Goal: Information Seeking & Learning: Learn about a topic

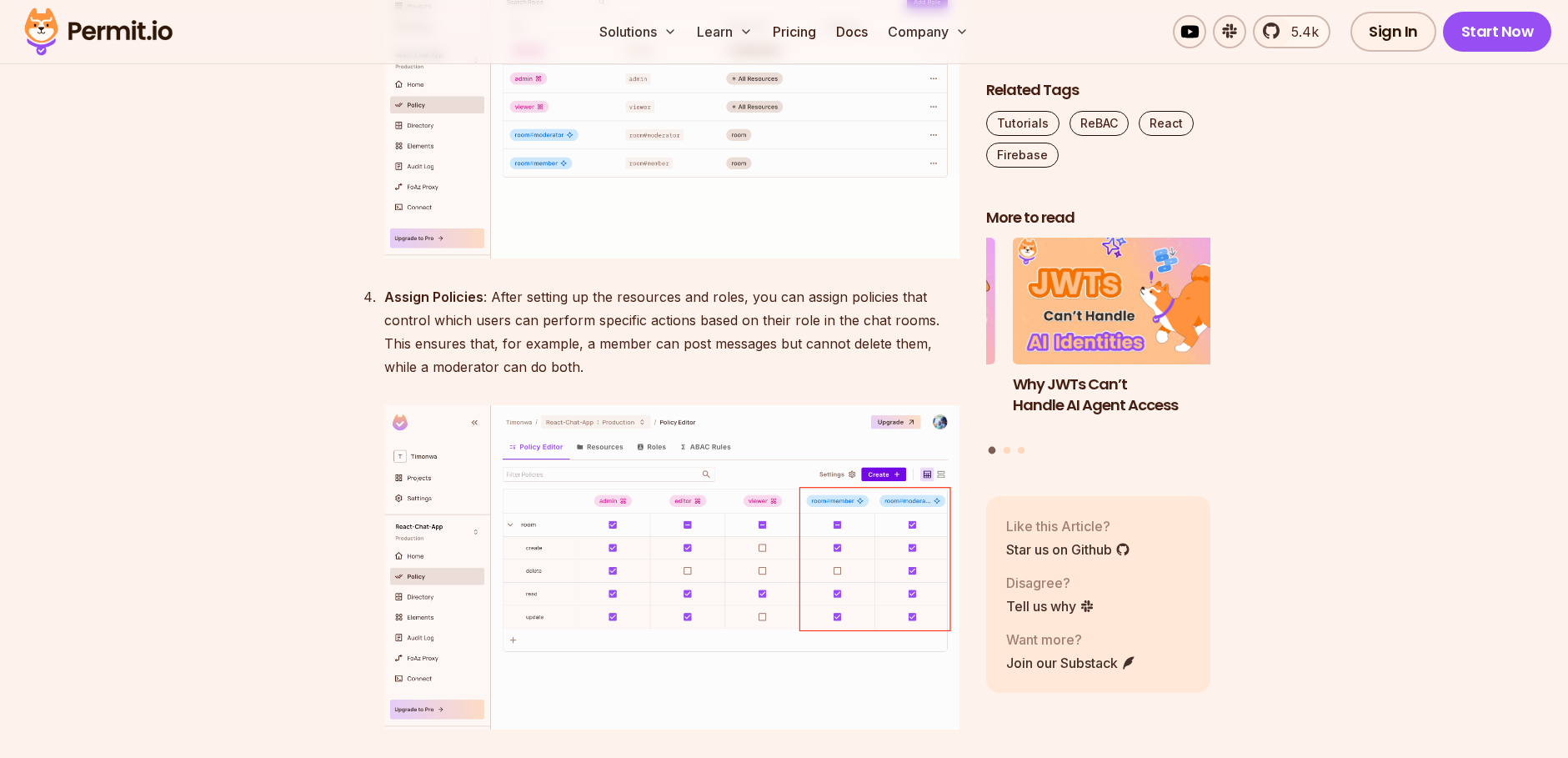
scroll to position [13610, 0]
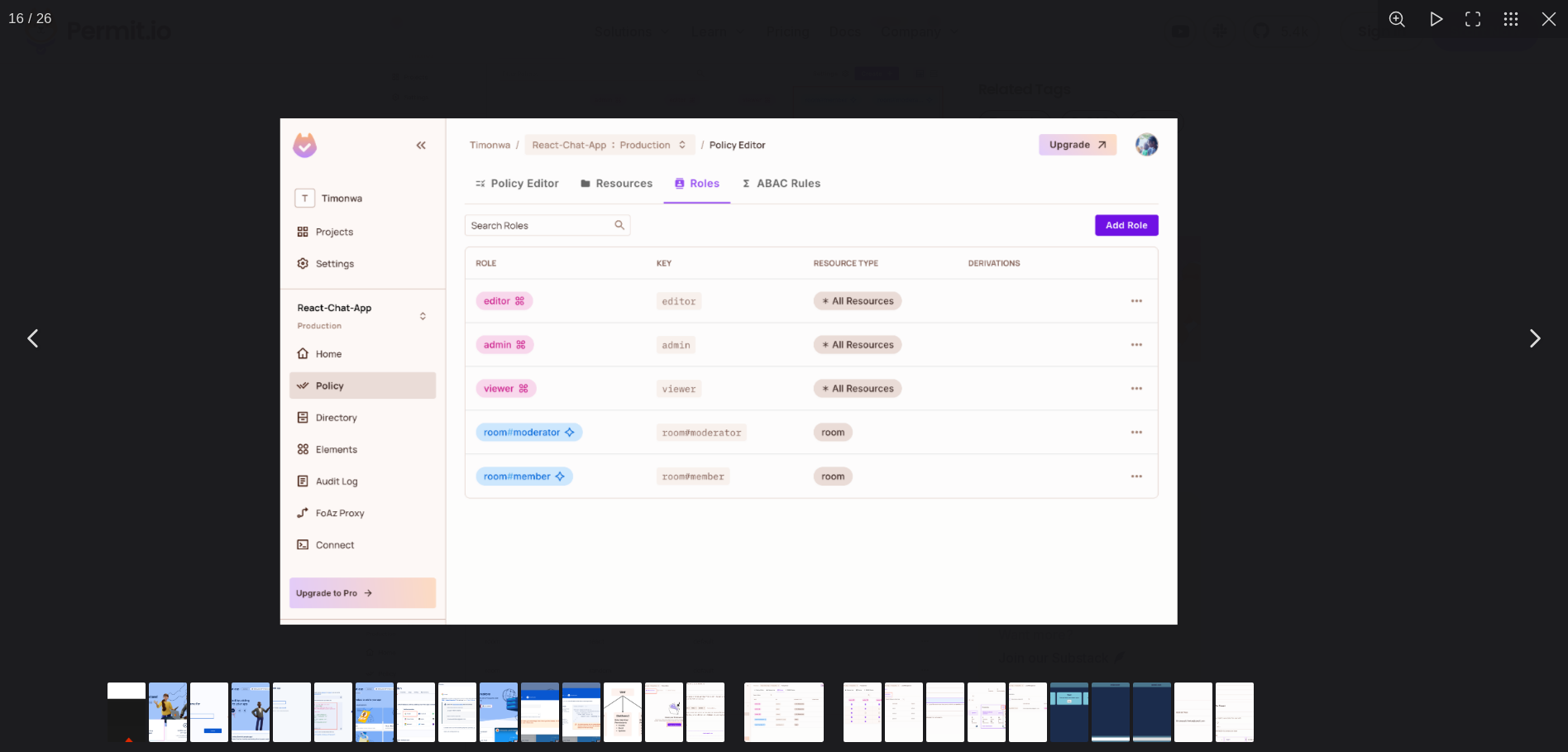
click at [577, 404] on img "You can close this modal content with the ESC key" at bounding box center [728, 371] width 897 height 507
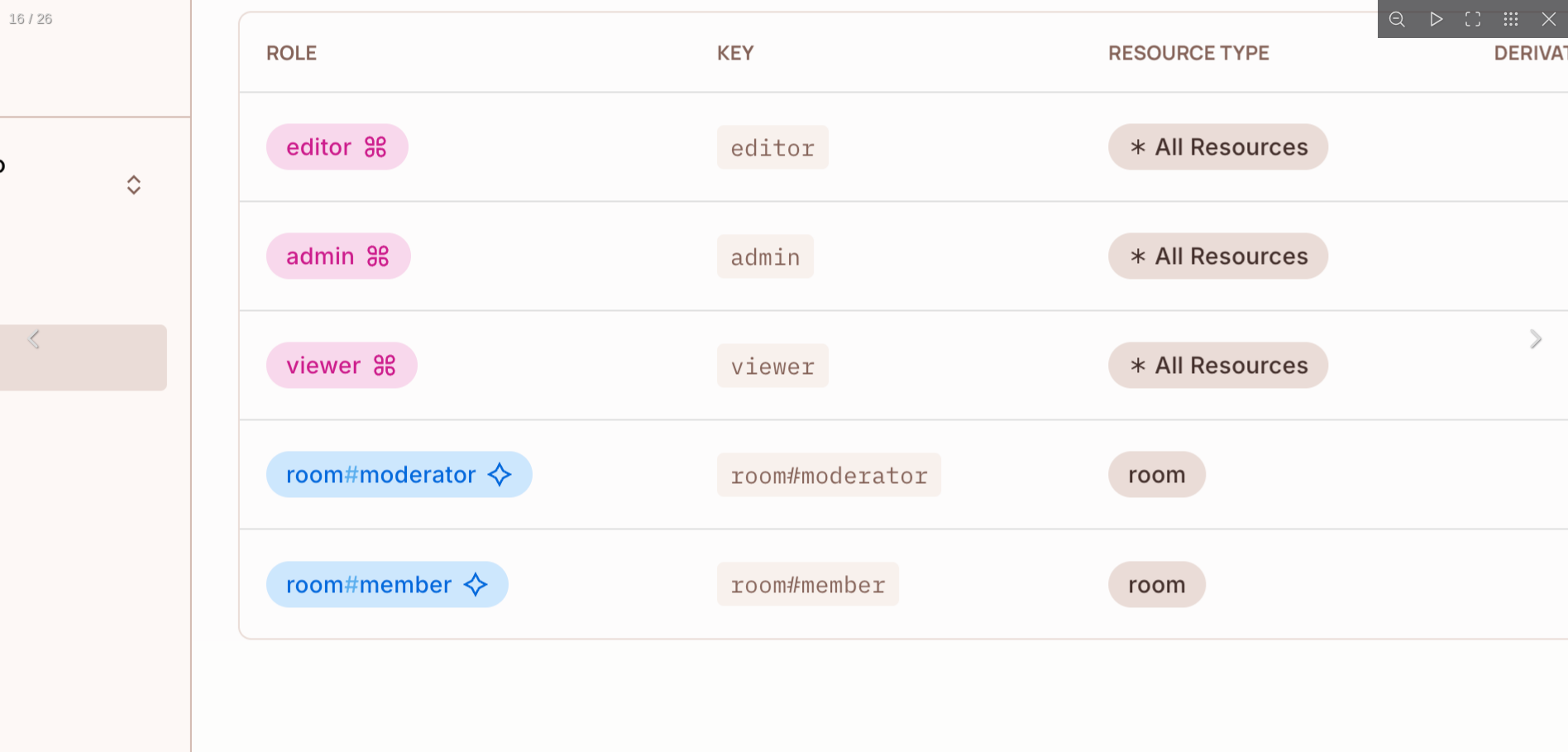
click at [489, 344] on img "You can close this modal content with the ESC key" at bounding box center [897, 322] width 2237 height 1263
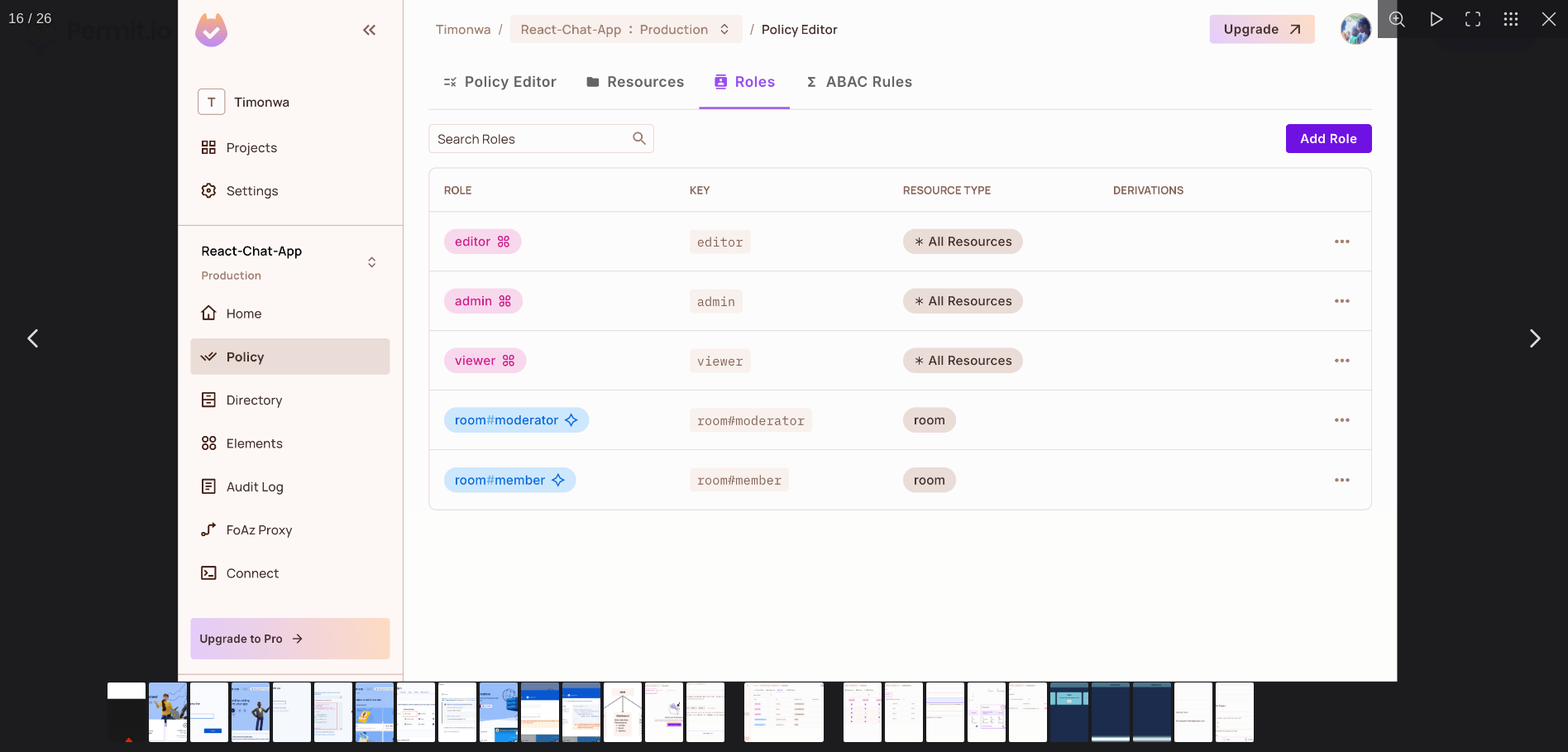
click at [489, 344] on img "You can close this modal content with the ESC key" at bounding box center [787, 337] width 1219 height 688
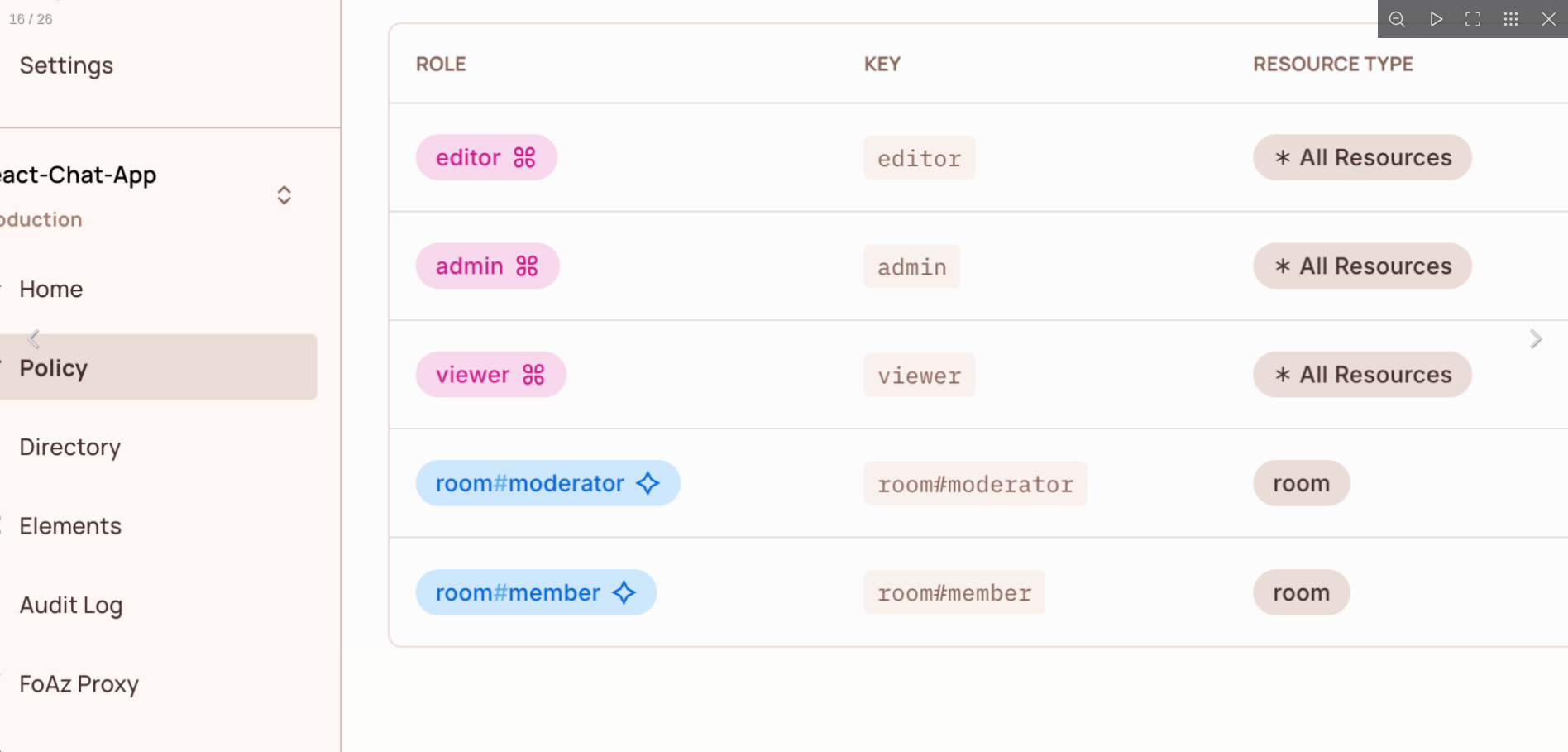
click at [448, 367] on img "You can close this modal content with the ESC key" at bounding box center [1042, 332] width 2224 height 1255
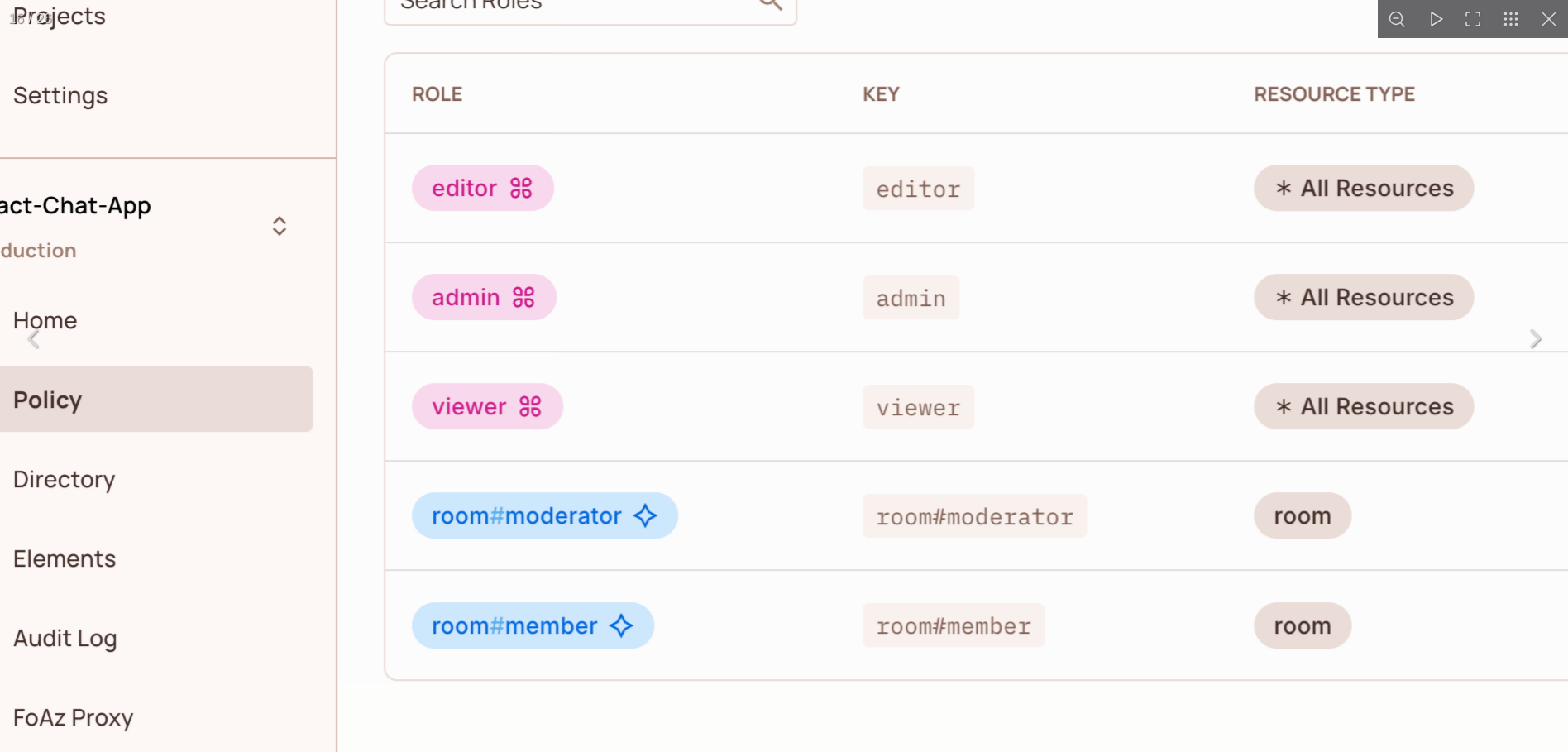
click at [447, 367] on img "You can close this modal content with the ESC key" at bounding box center [1042, 364] width 2237 height 1263
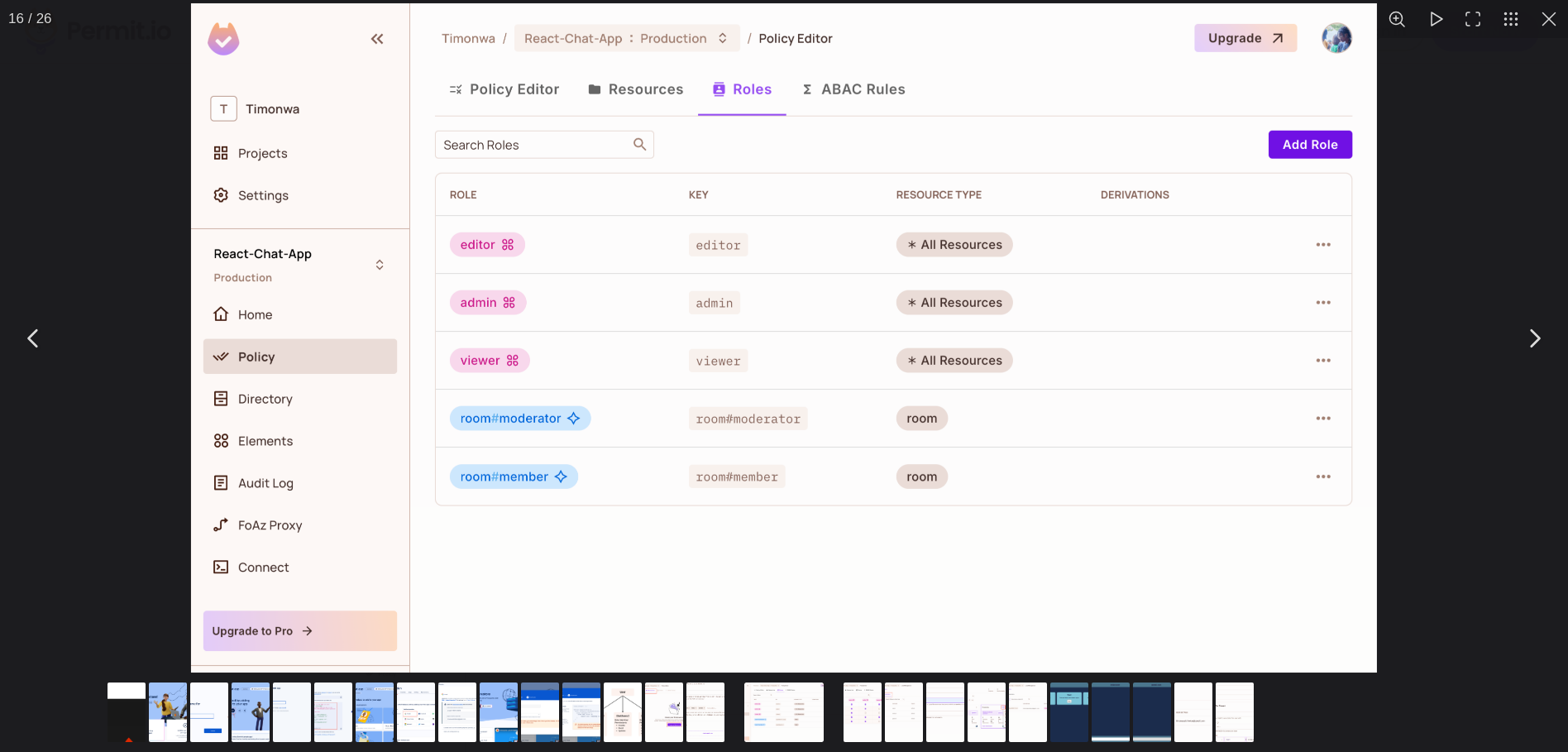
click at [121, 284] on div "You can close this modal content with the ESC key" at bounding box center [784, 337] width 1568 height 676
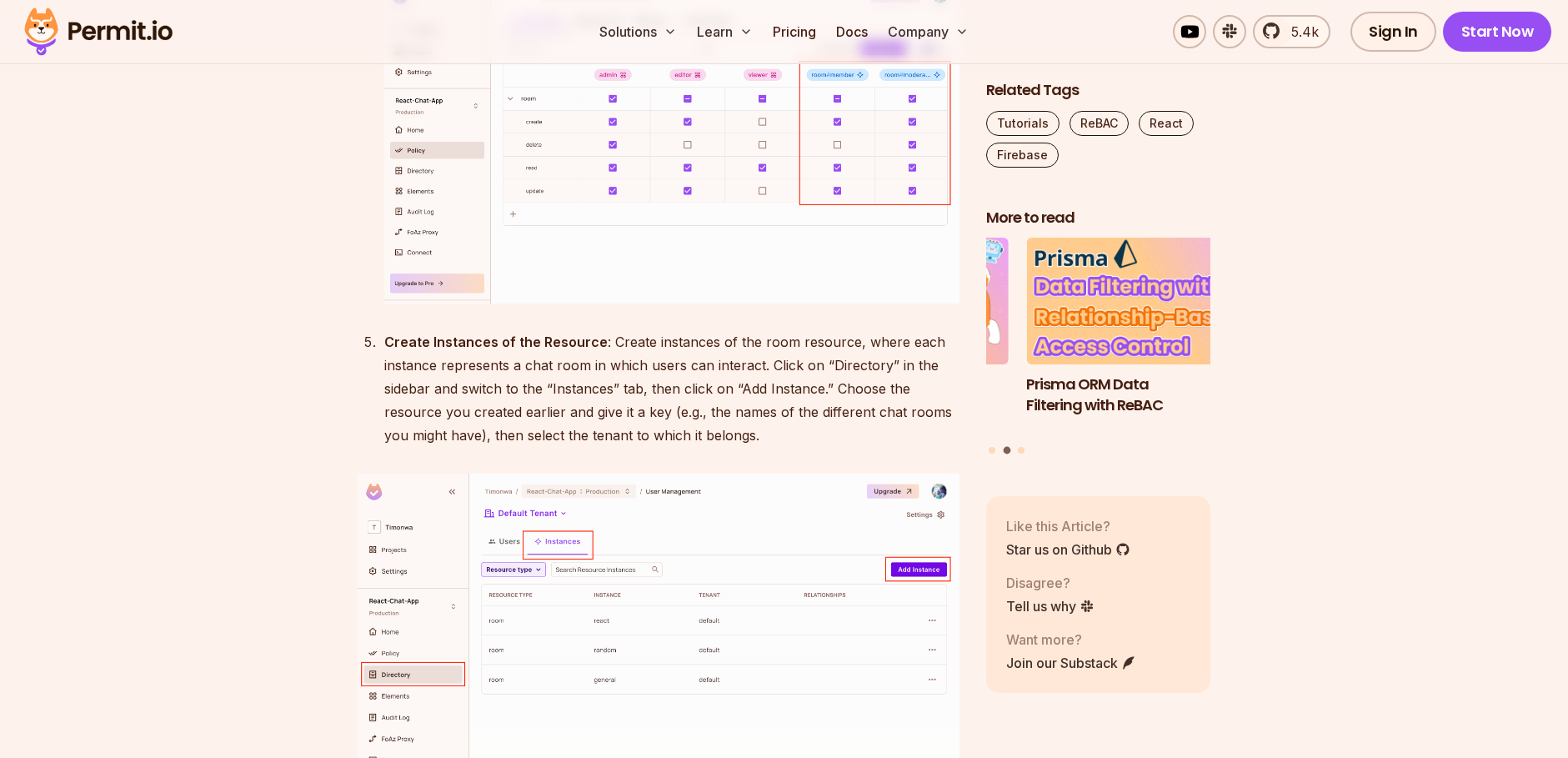
scroll to position [14010, 0]
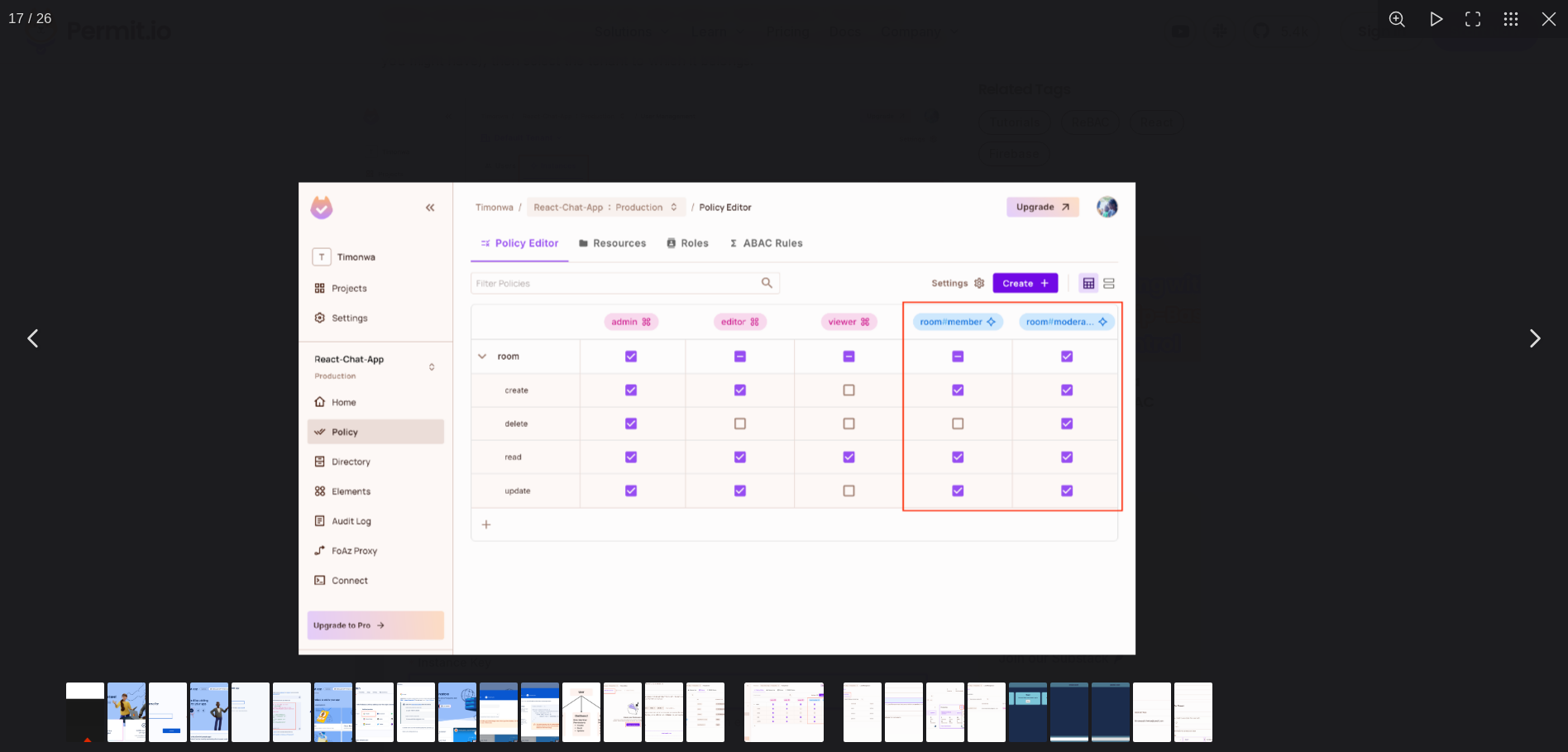
click at [726, 432] on img "You can close this modal content with the ESC key" at bounding box center [717, 419] width 837 height 472
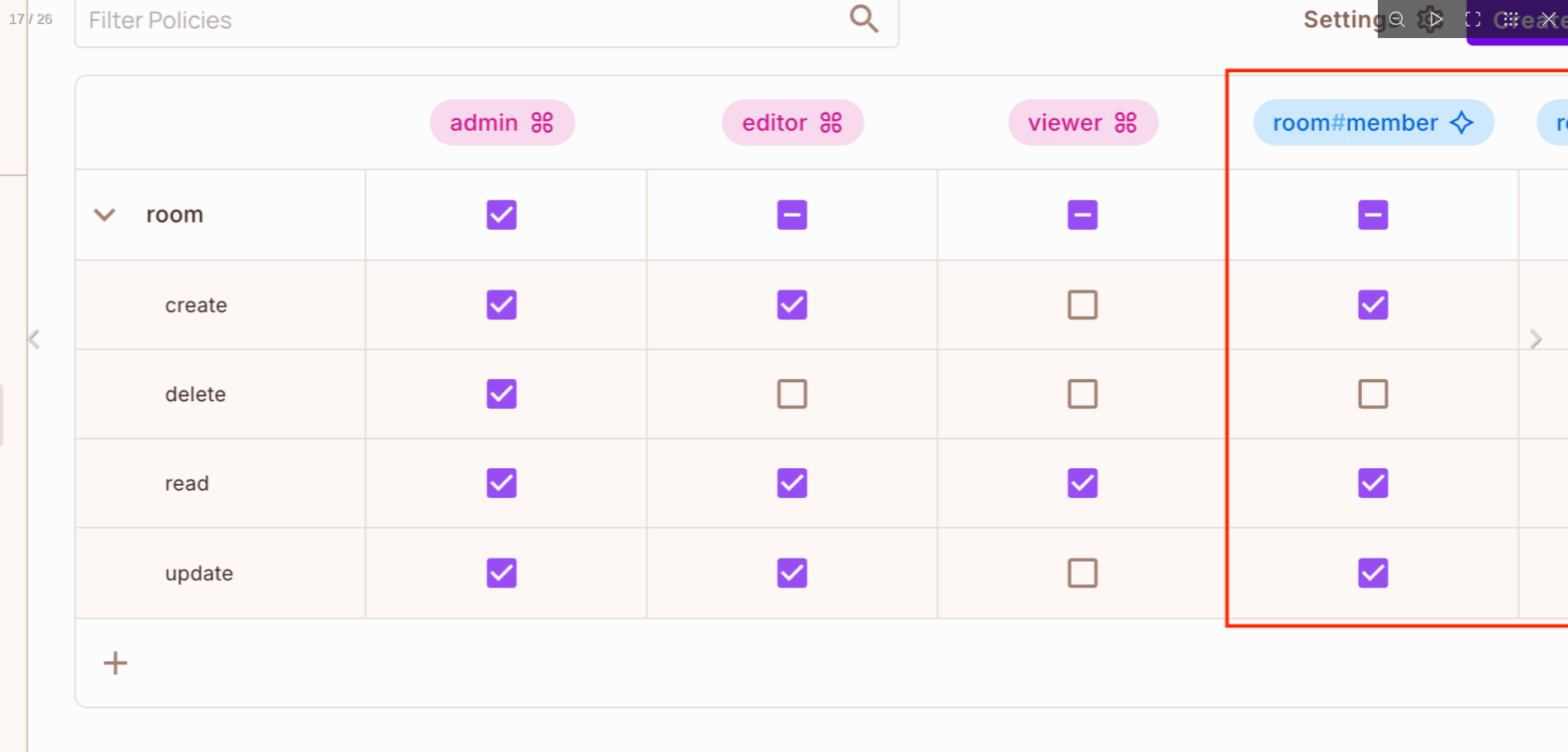
drag, startPoint x: 799, startPoint y: 369, endPoint x: 860, endPoint y: 374, distance: 61.2
click at [821, 371] on img "You can close this modal content with the ESC key" at bounding box center [732, 381] width 2232 height 1259
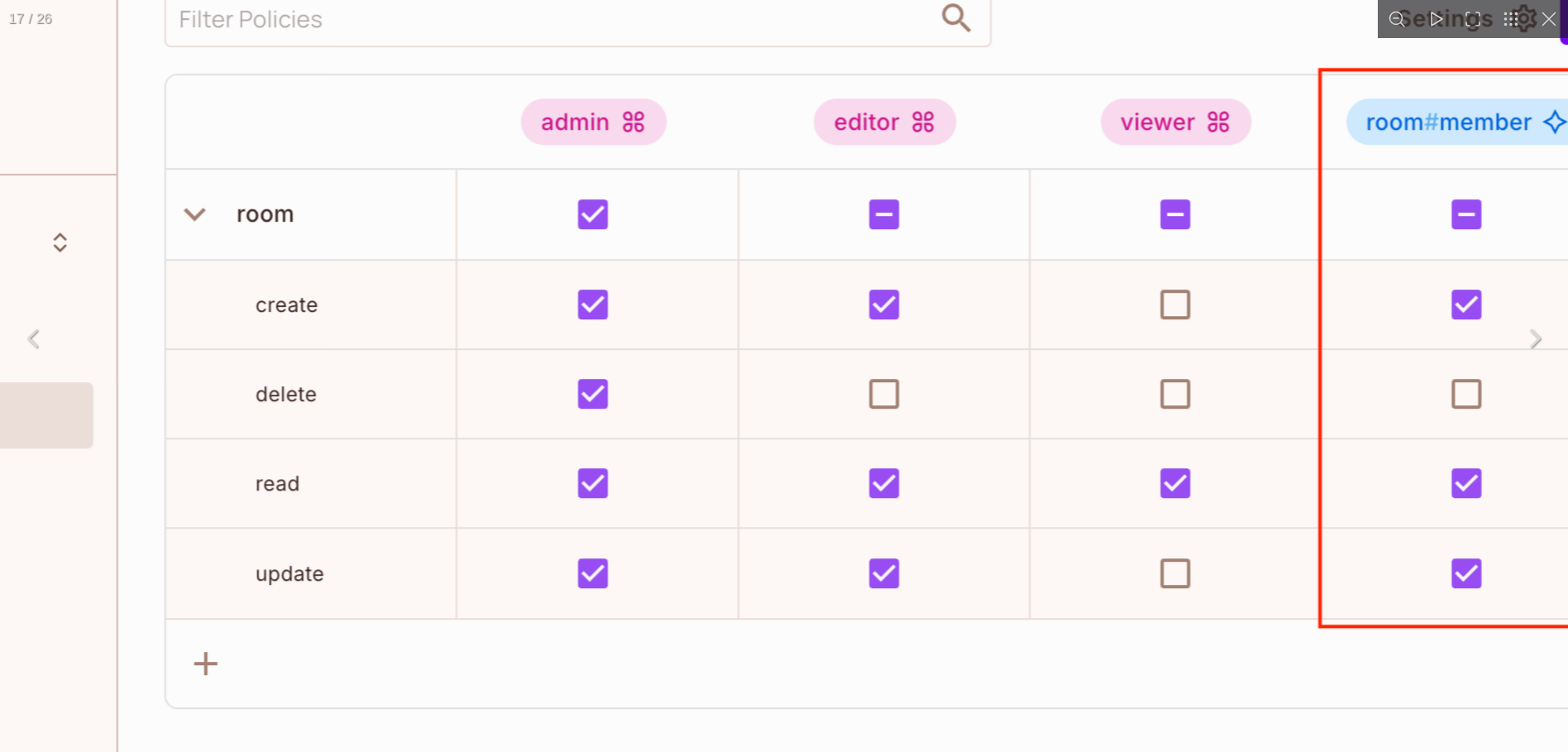
click at [1249, 358] on img "You can close this modal content with the ESC key" at bounding box center [823, 381] width 2237 height 1263
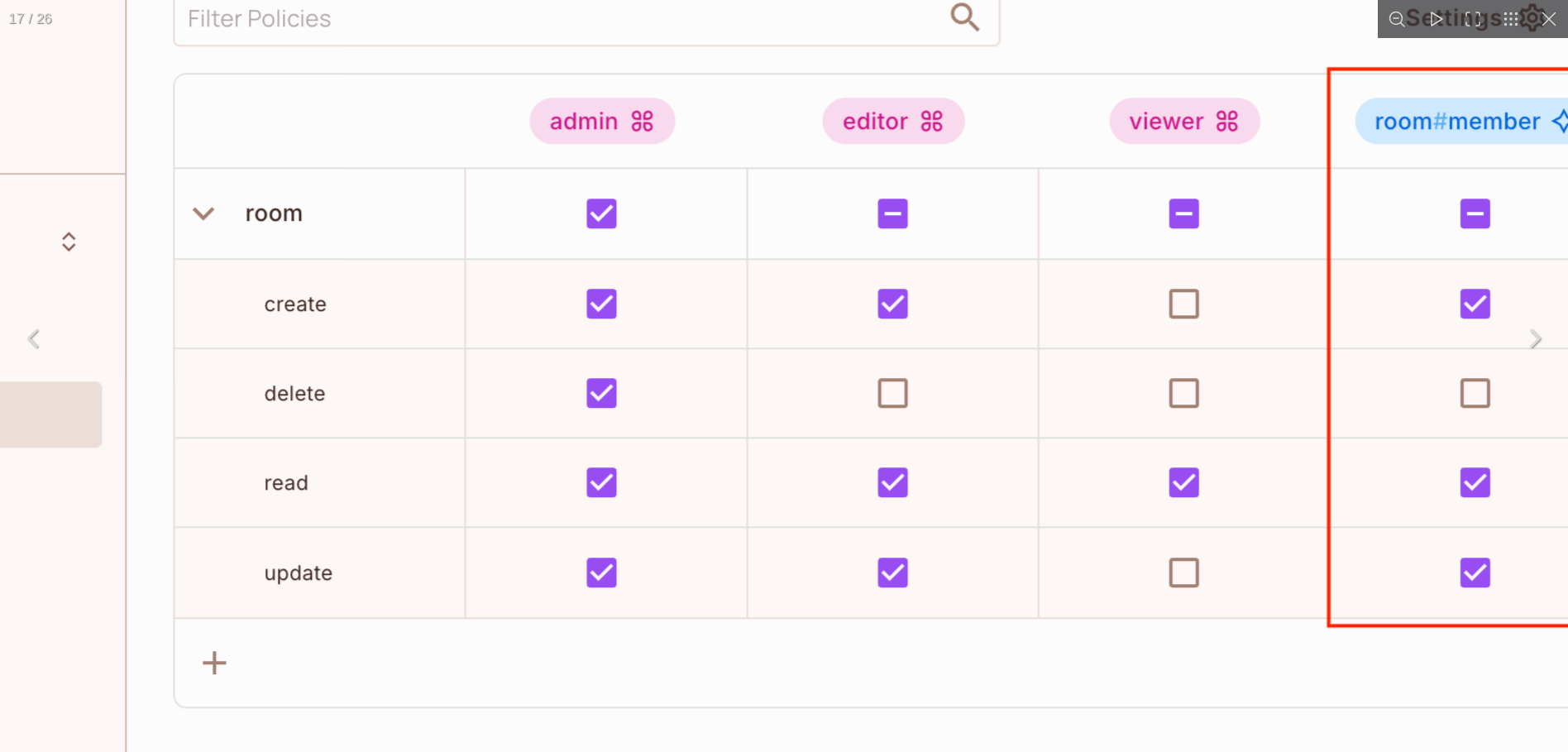
click at [781, 310] on img "You can close this modal content with the ESC key" at bounding box center [831, 380] width 2237 height 1263
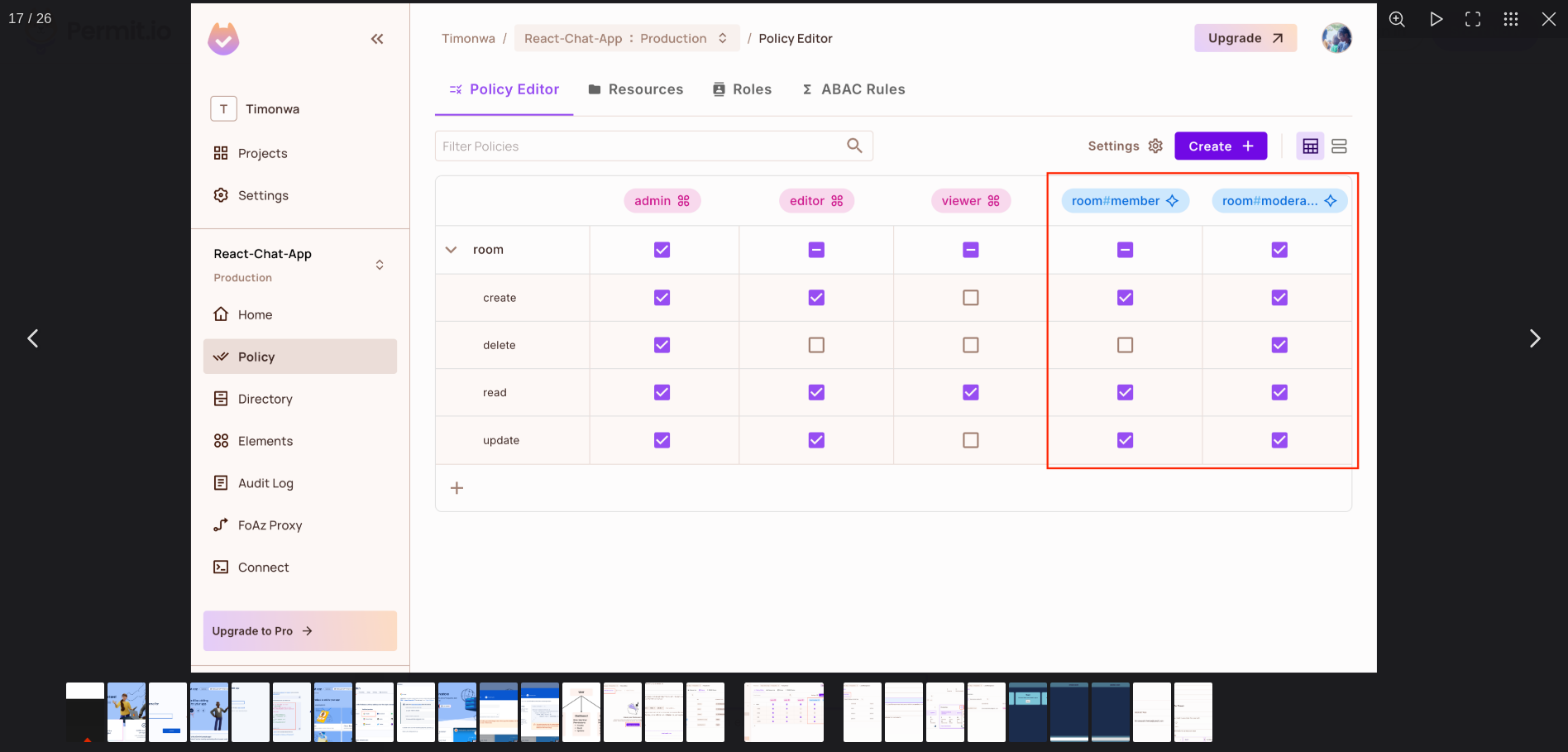
click at [103, 155] on div "You can close this modal content with the ESC key" at bounding box center [784, 337] width 1568 height 676
click at [82, 172] on div "You can close this modal content with the ESC key" at bounding box center [784, 337] width 1568 height 676
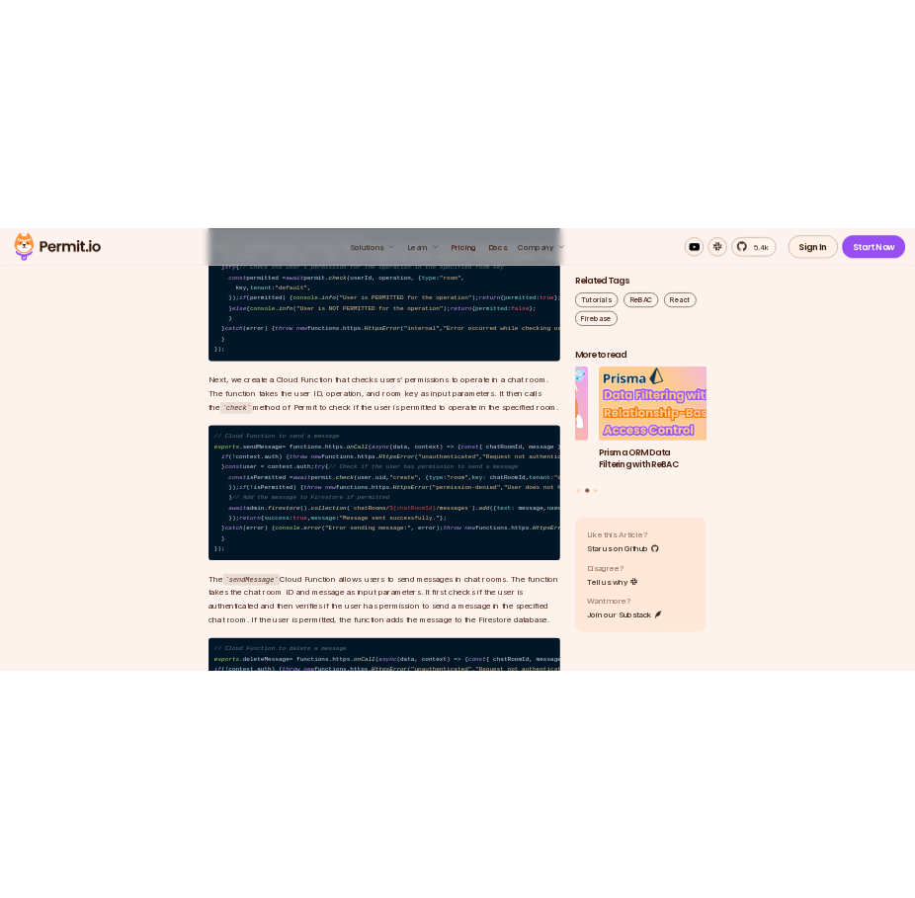
scroll to position [20511, 0]
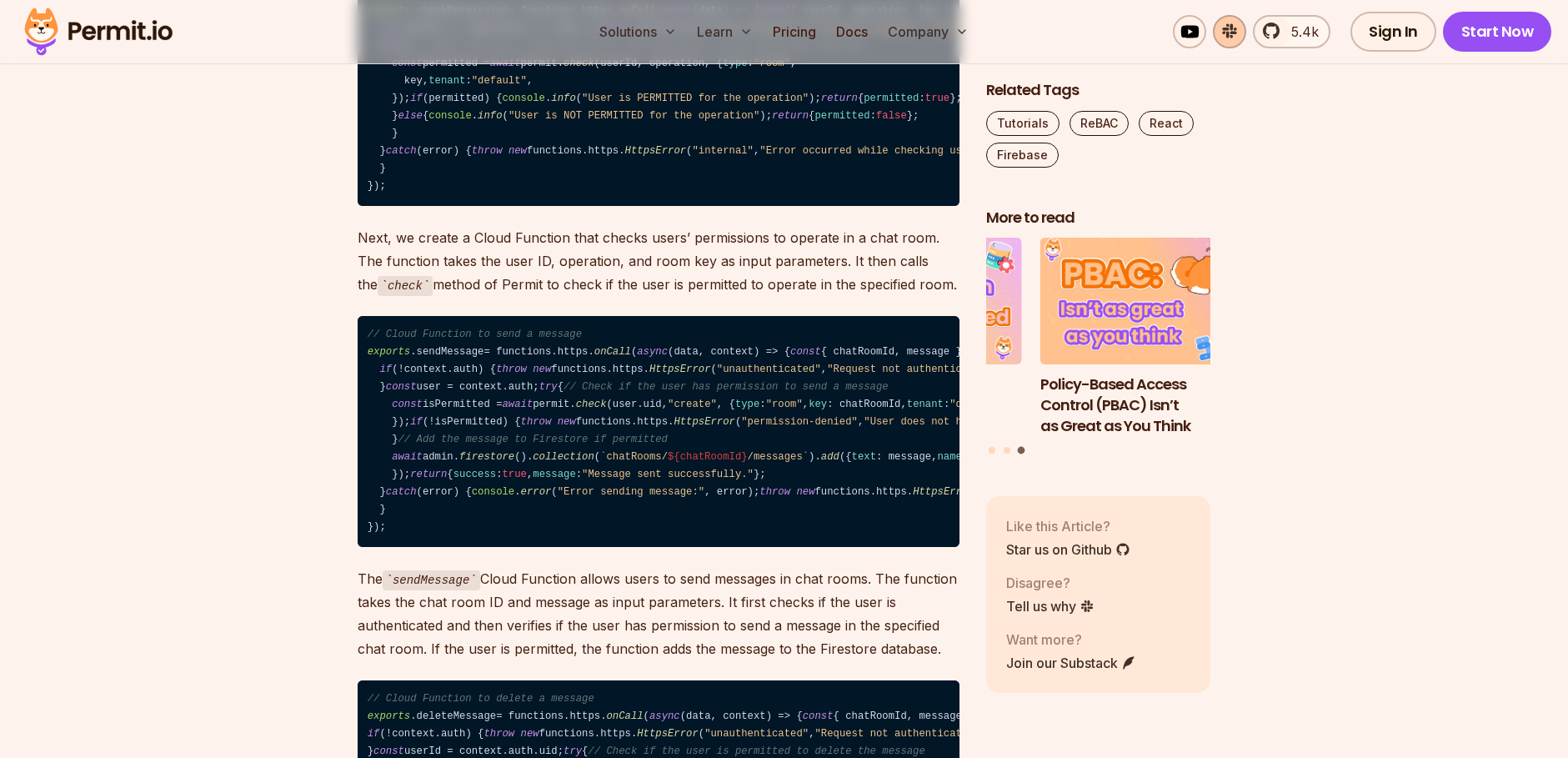
click at [1235, 31] on link at bounding box center [1230, 32] width 34 height 34
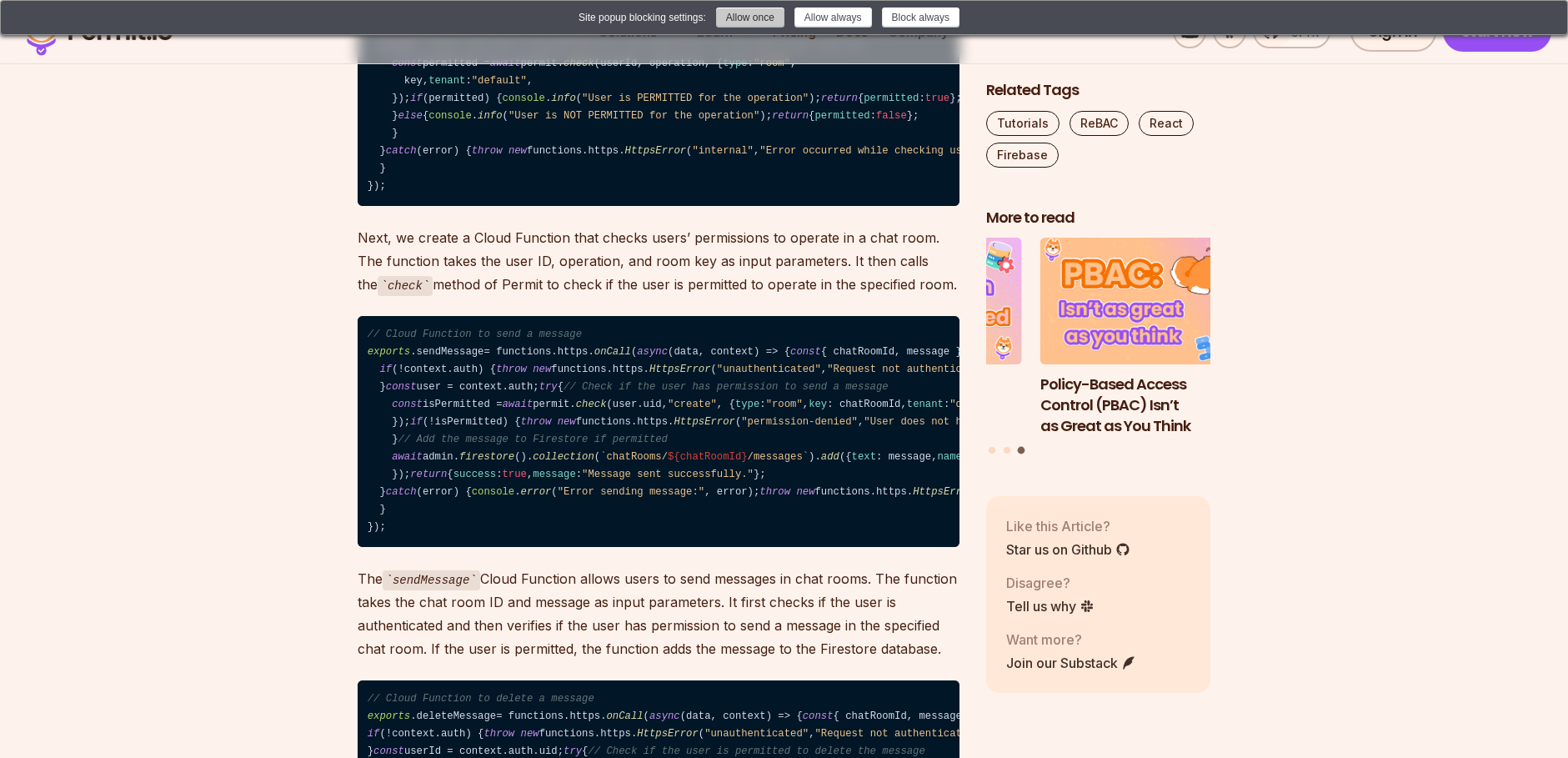
click at [759, 24] on button "Allow once" at bounding box center [750, 18] width 68 height 20
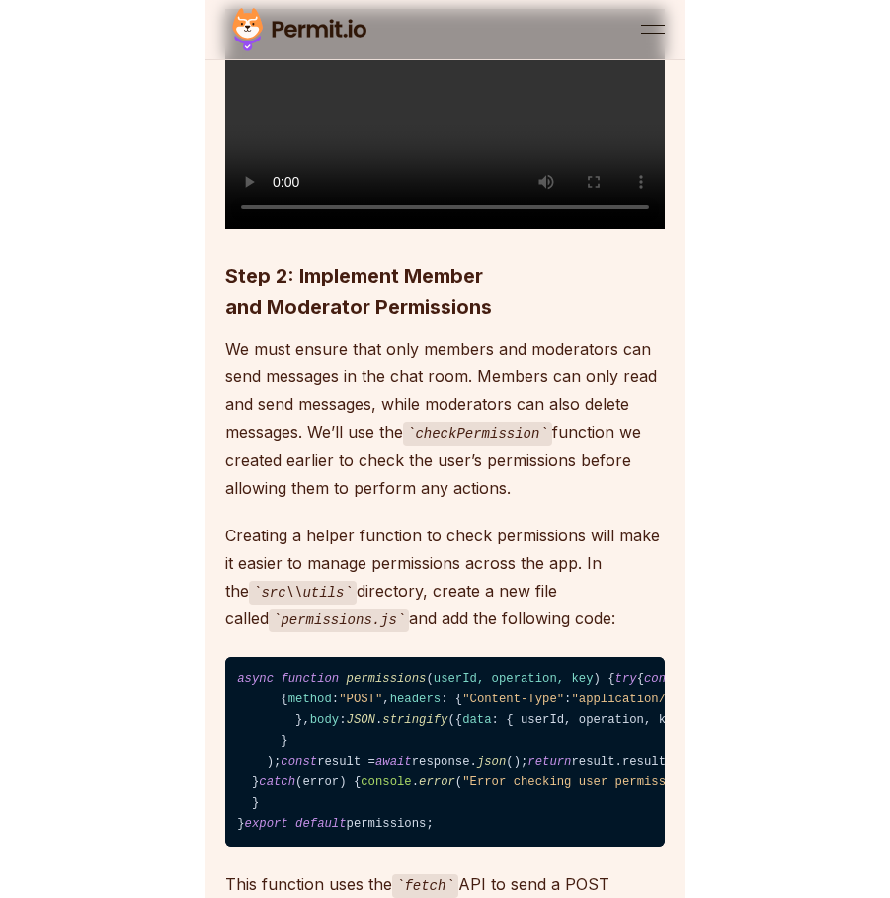
scroll to position [25832, 0]
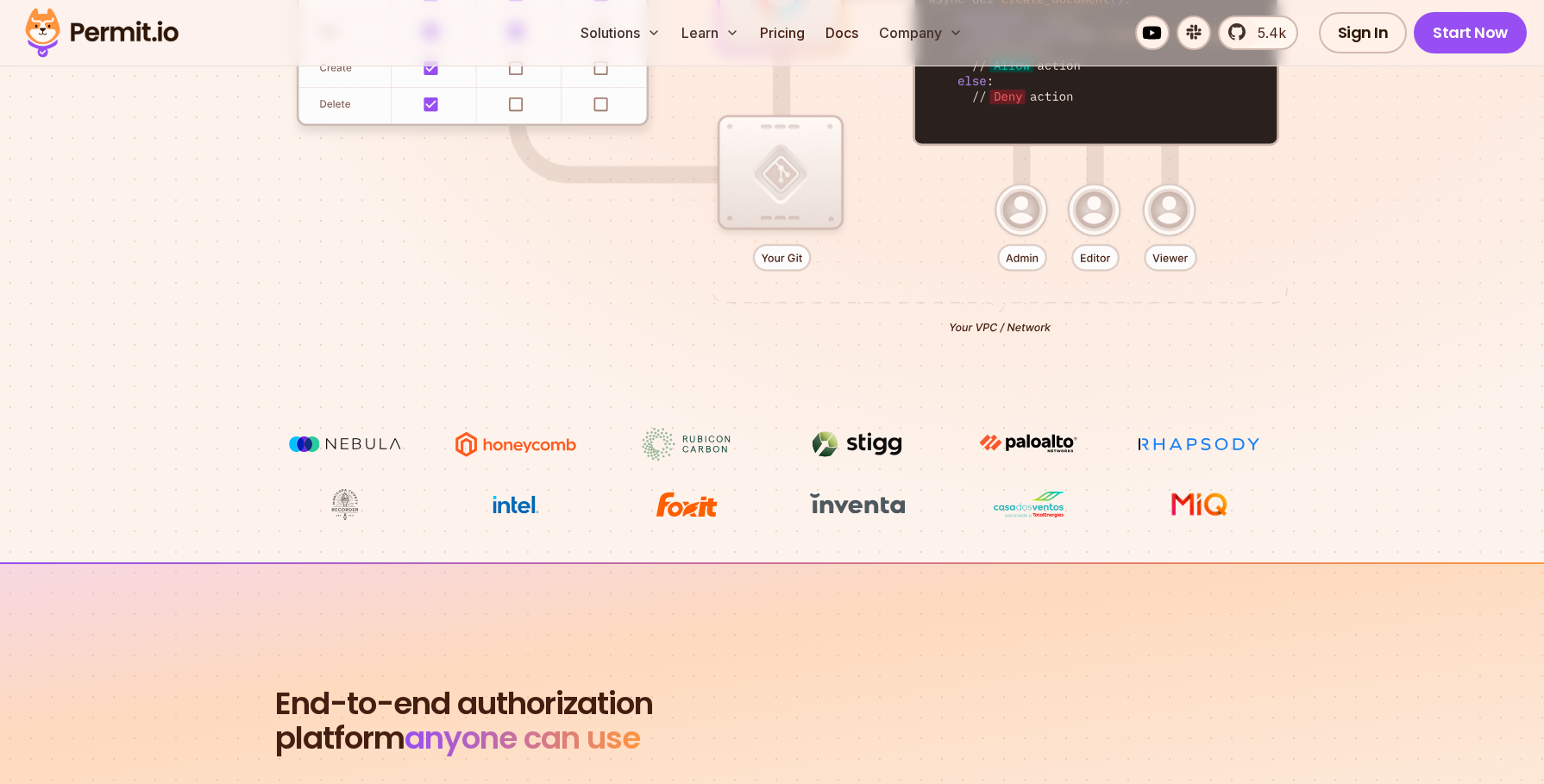
scroll to position [828, 0]
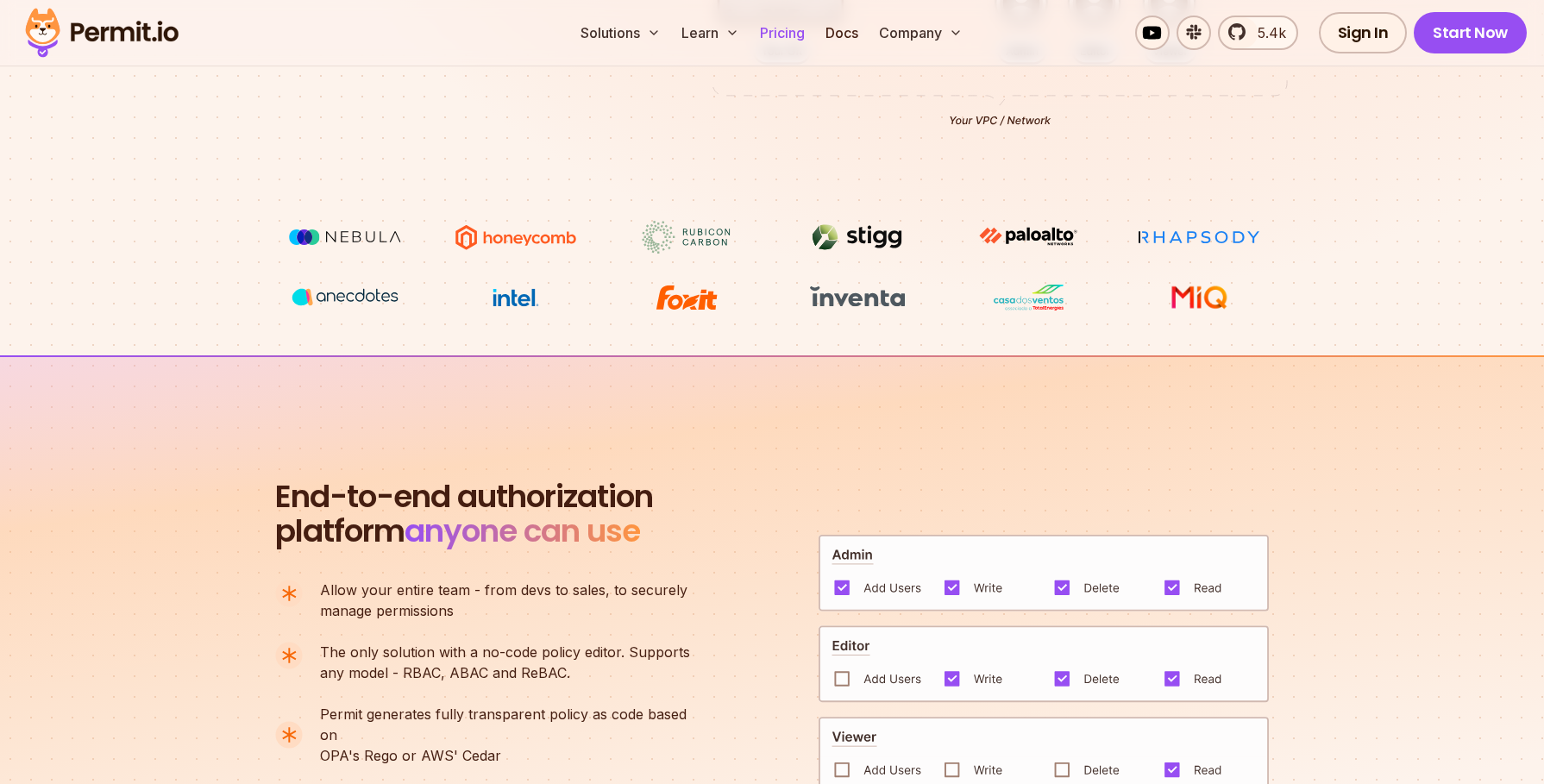
click at [785, 36] on link "Pricing" at bounding box center [782, 33] width 59 height 35
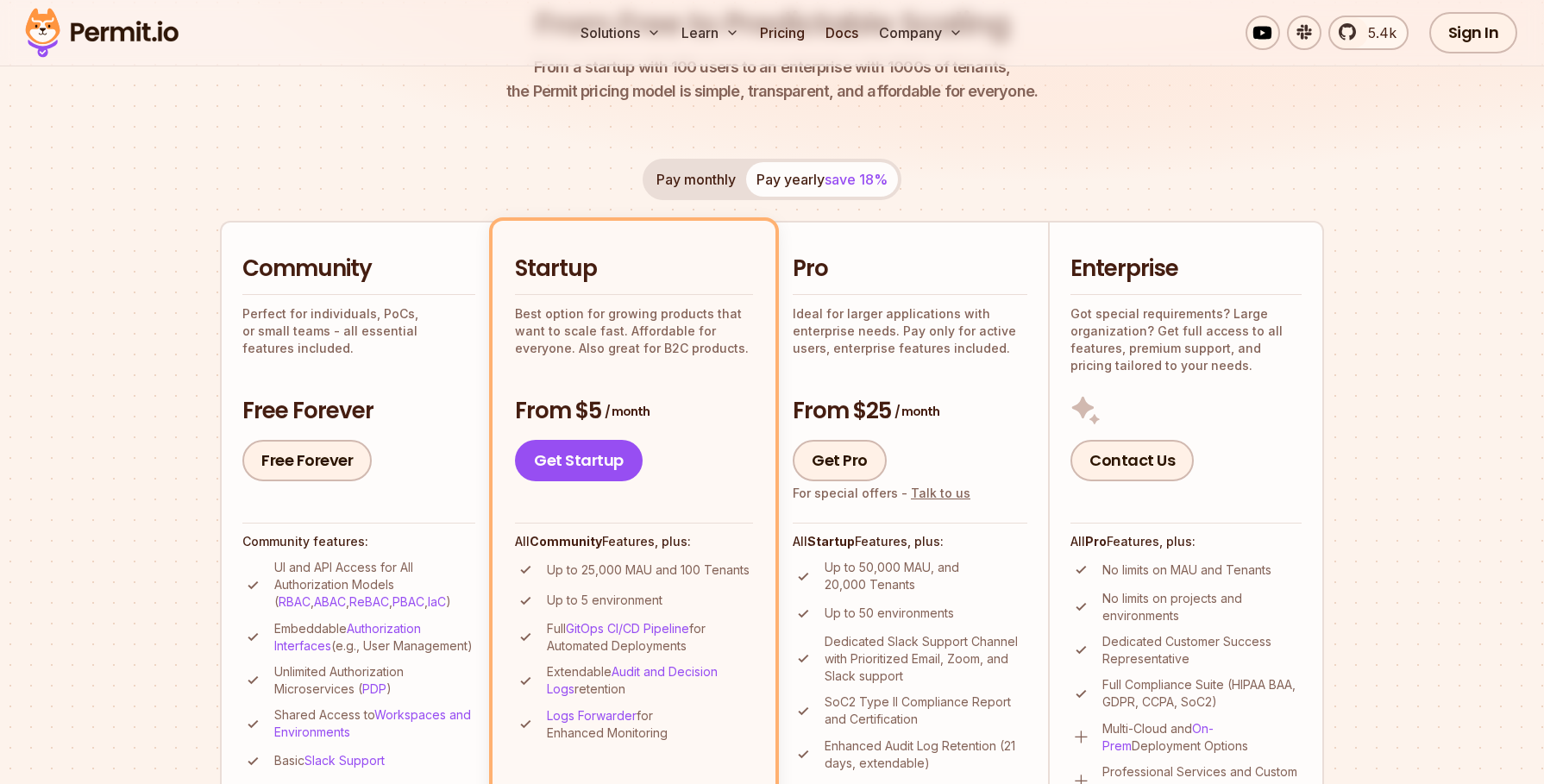
scroll to position [311, 0]
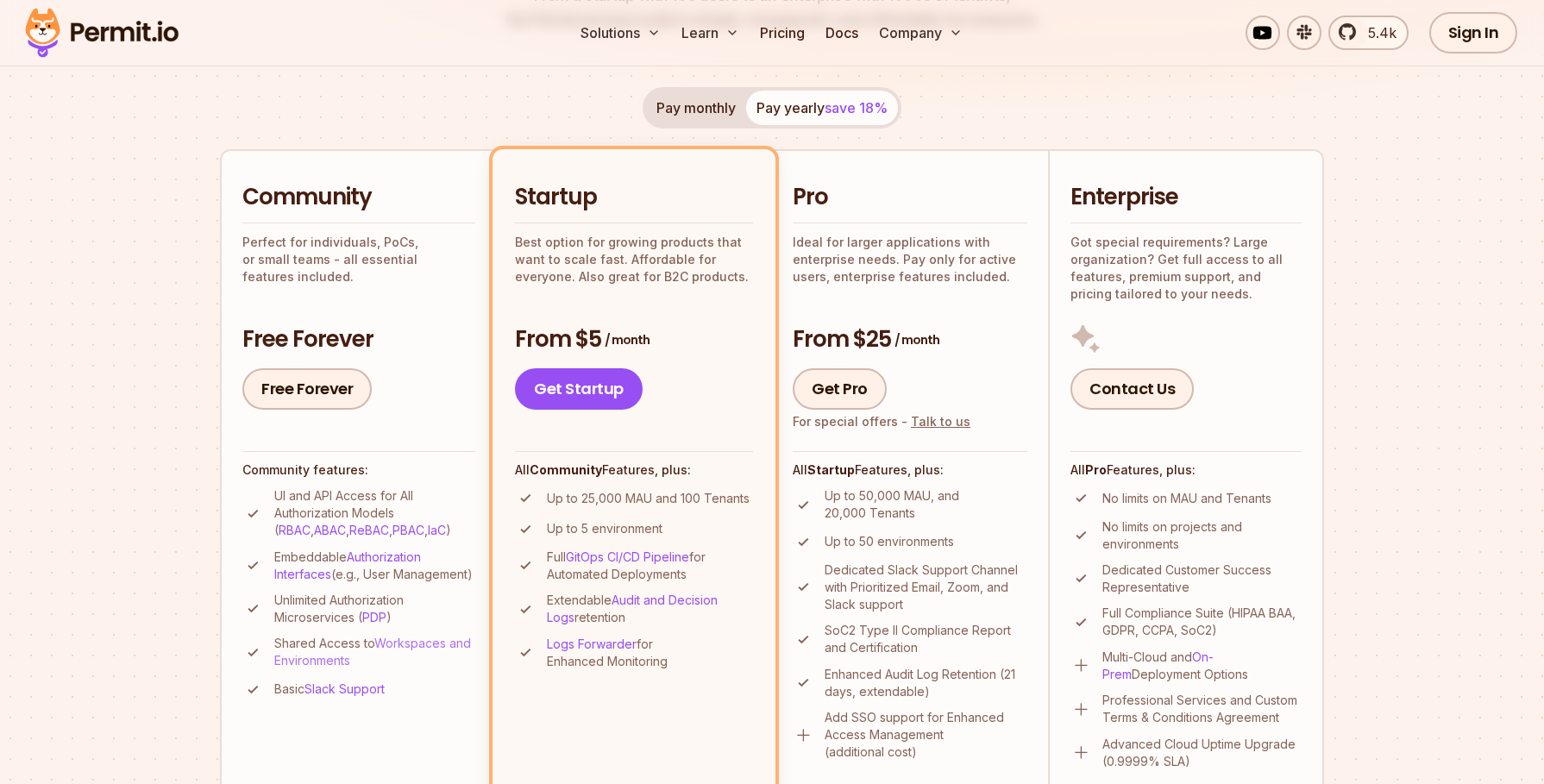
click at [389, 657] on link "Workspaces and Environments" at bounding box center [372, 651] width 196 height 32
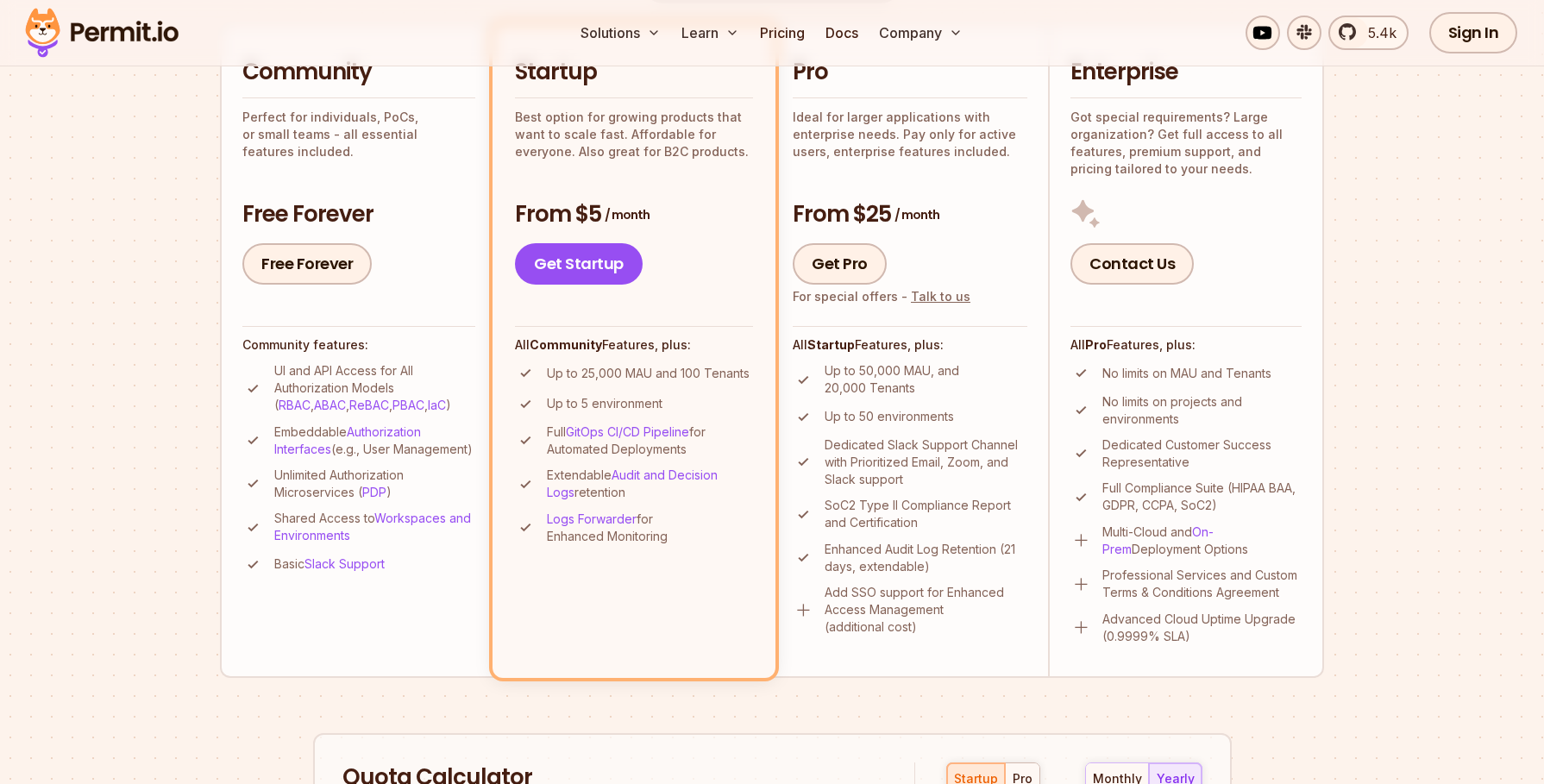
scroll to position [207, 0]
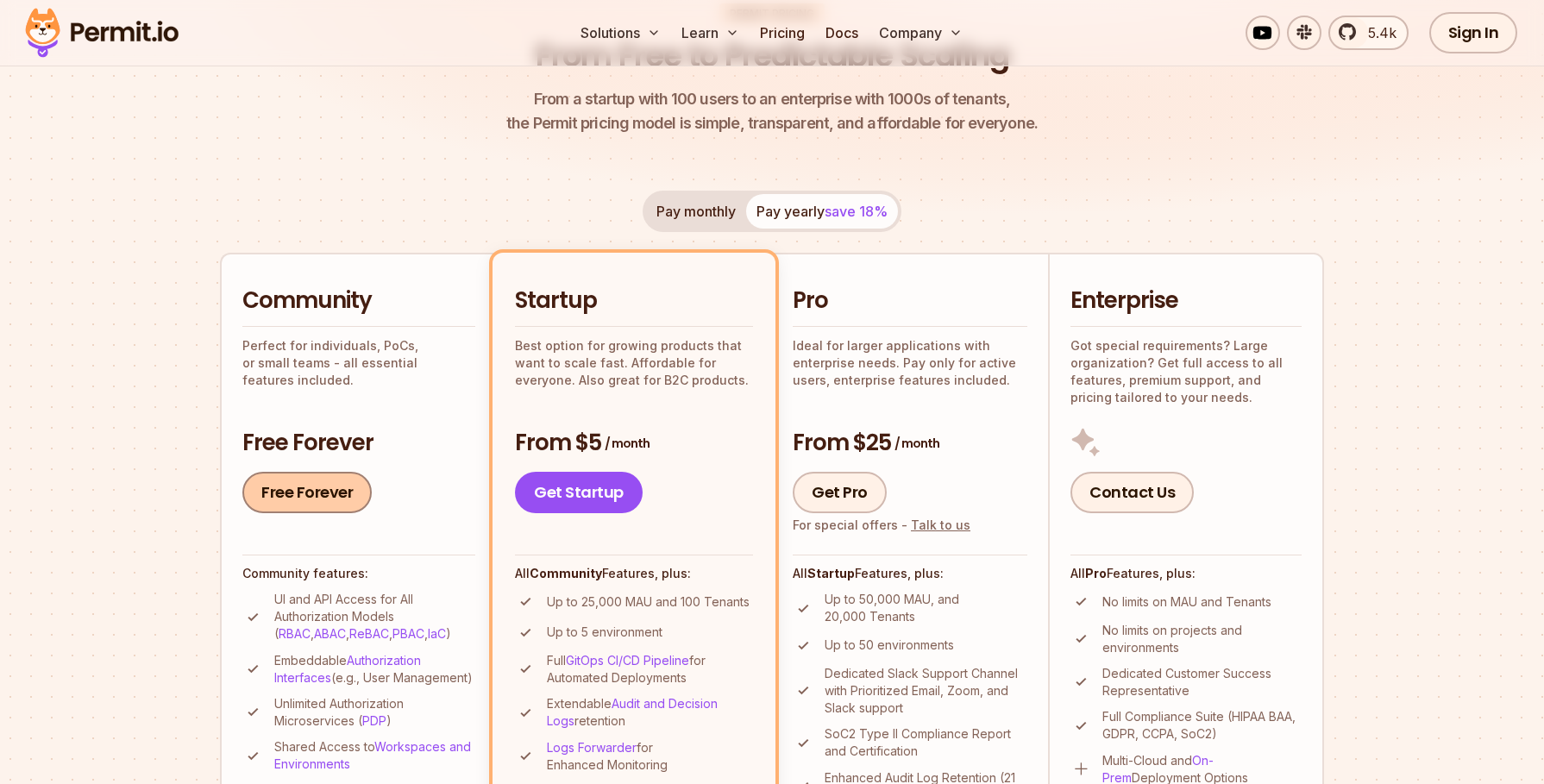
click at [327, 478] on link "Free Forever" at bounding box center [307, 492] width 129 height 41
click at [393, 640] on link "PBAC" at bounding box center [409, 633] width 32 height 15
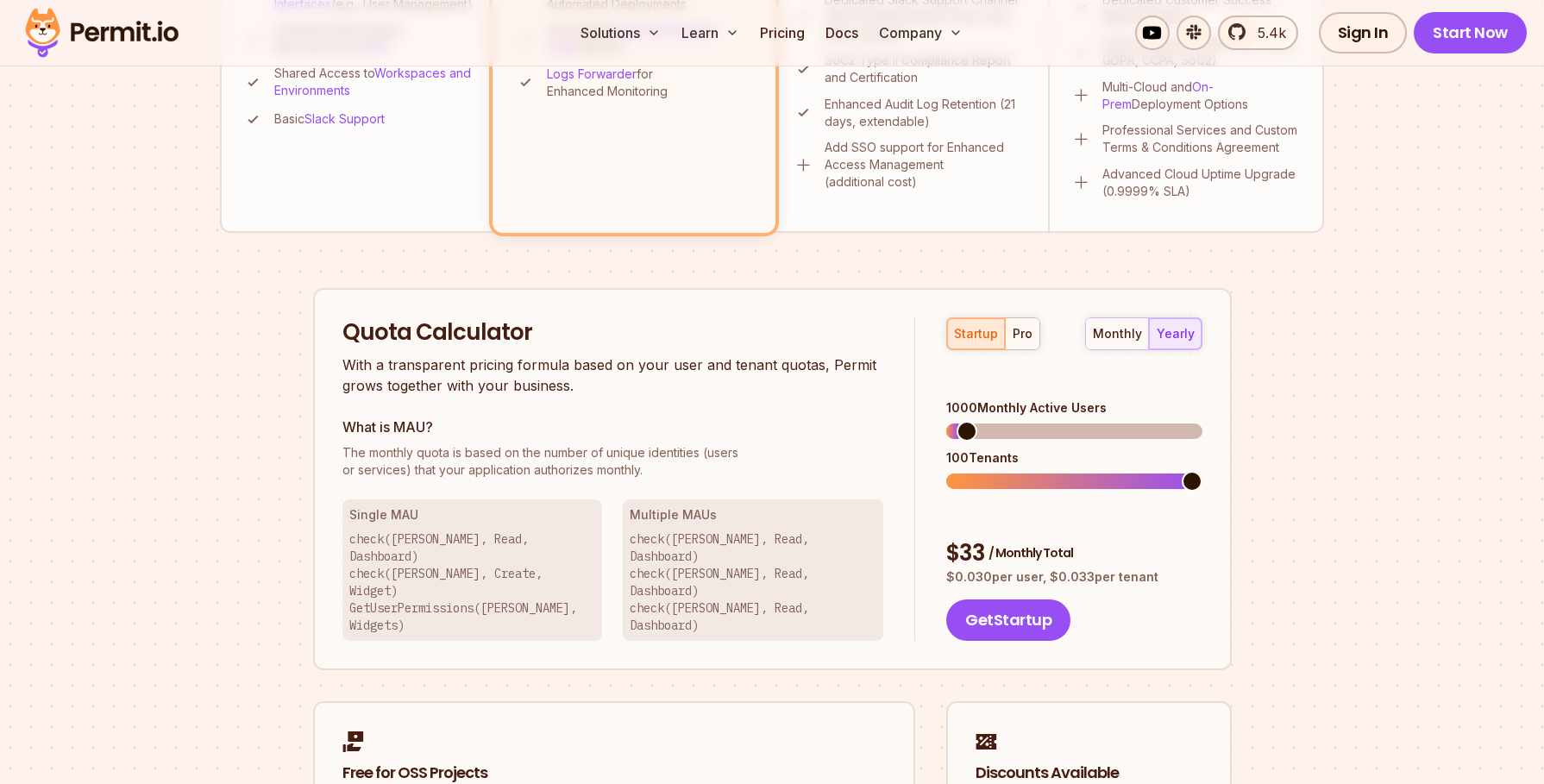
scroll to position [932, 0]
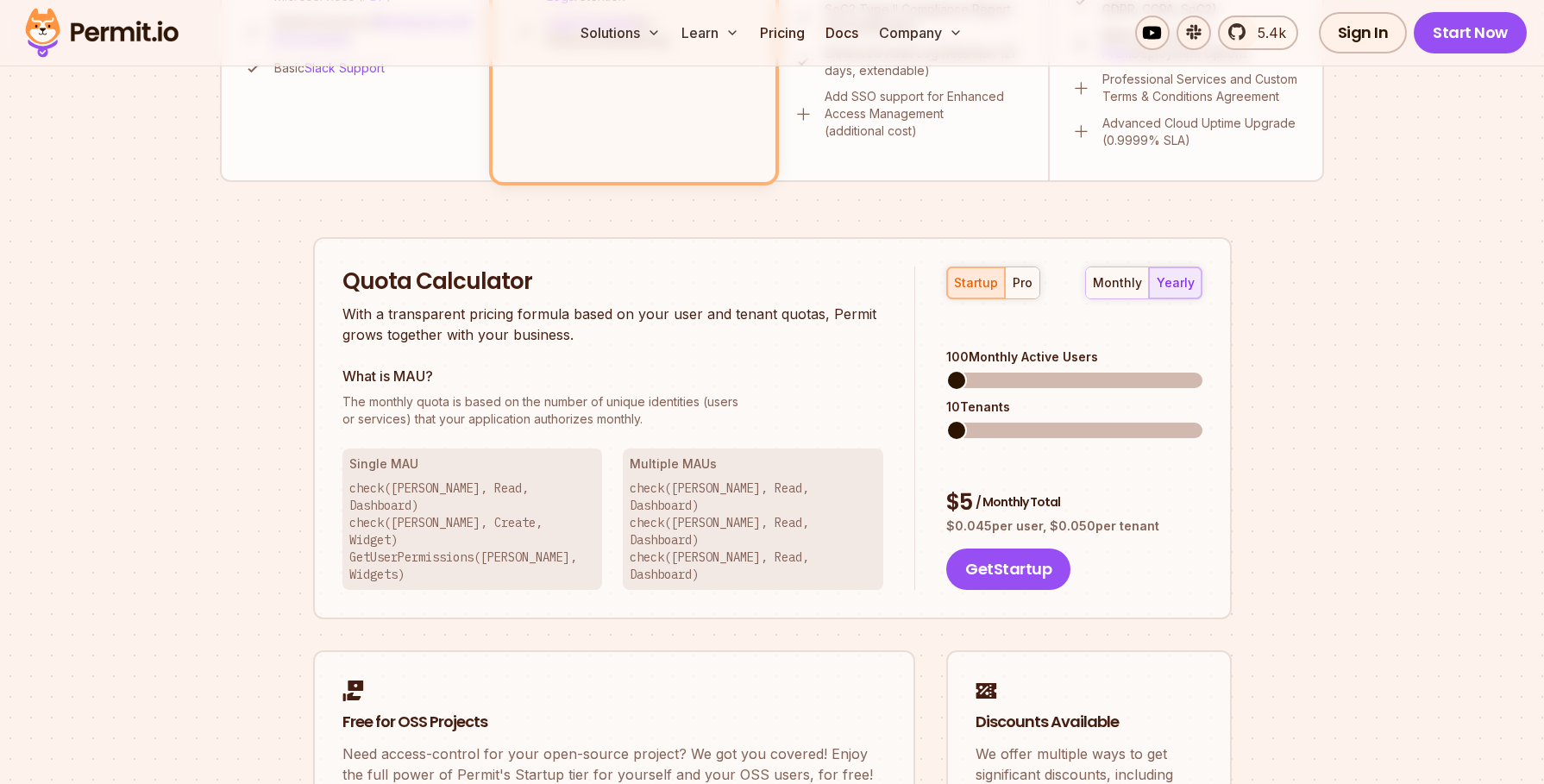
click at [947, 370] on span at bounding box center [957, 381] width 21 height 21
click at [1175, 276] on div "monthly yearly" at bounding box center [1144, 283] width 117 height 33
click at [947, 370] on span at bounding box center [957, 381] width 21 height 21
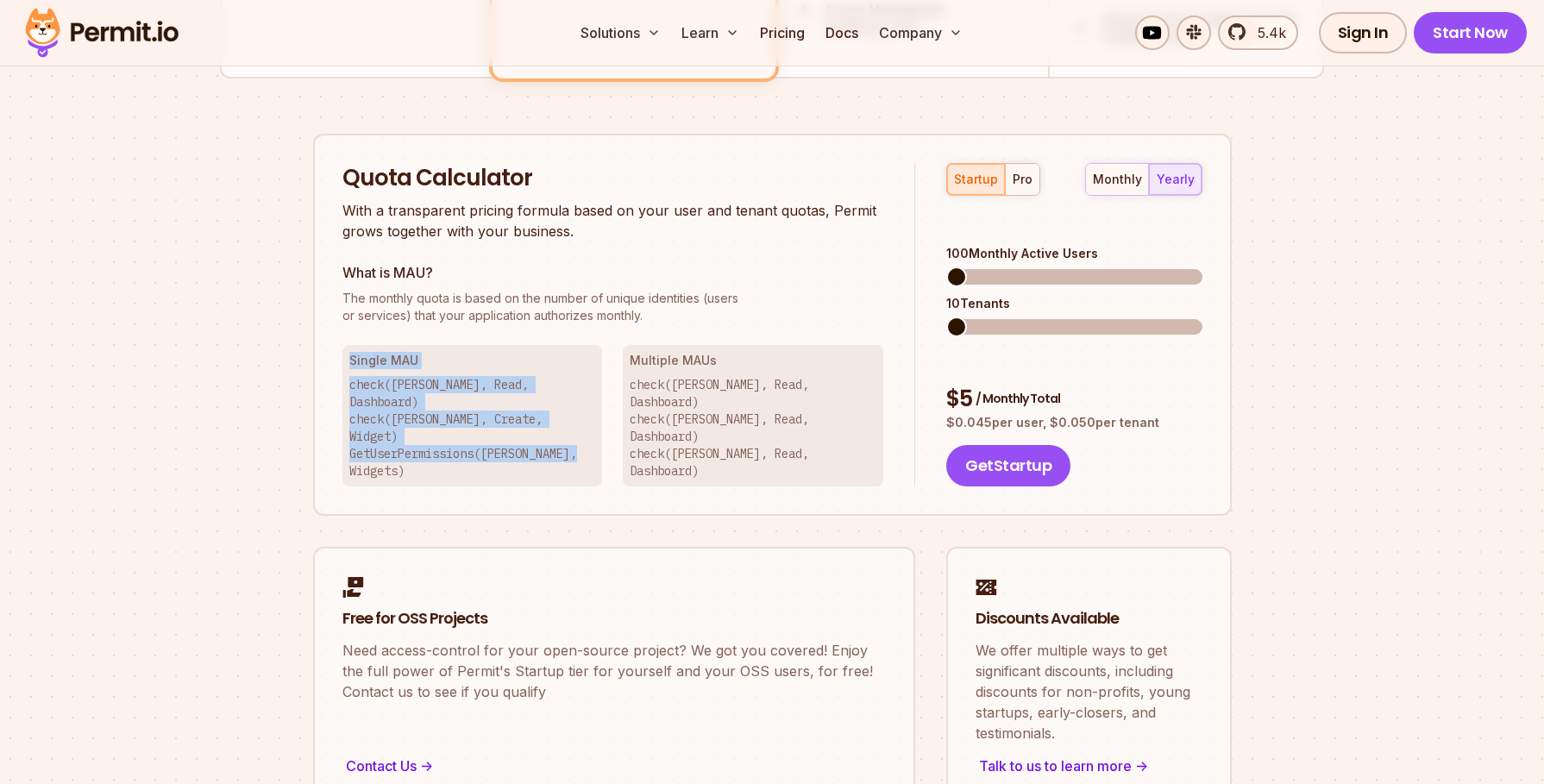
drag, startPoint x: 292, startPoint y: 361, endPoint x: 486, endPoint y: 446, distance: 211.8
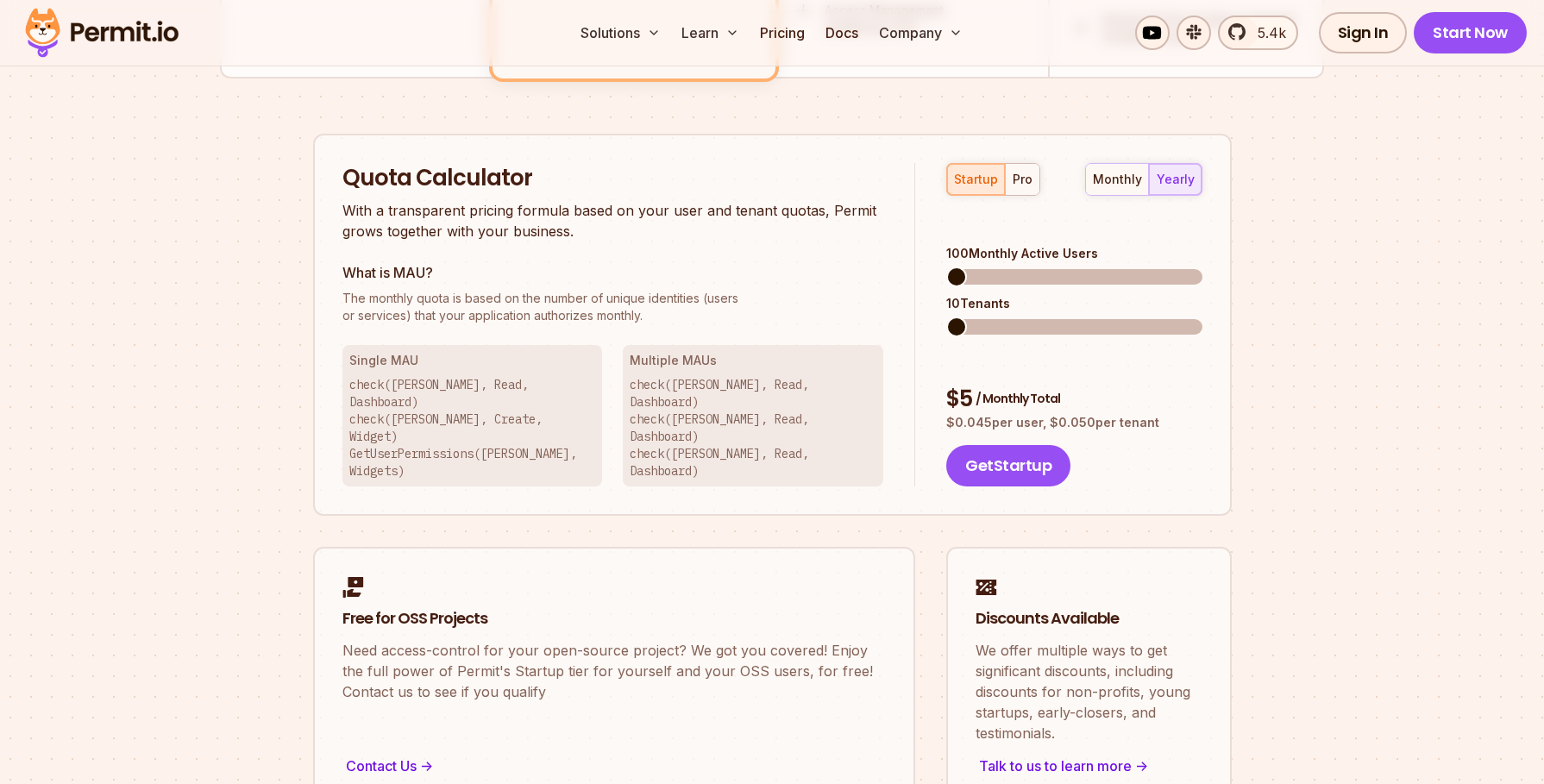
click at [706, 390] on p "check(Betty, Read, Dashboard) check(John, Read, Dashboard) check(Jeff, Read, Da…" at bounding box center [753, 428] width 247 height 104
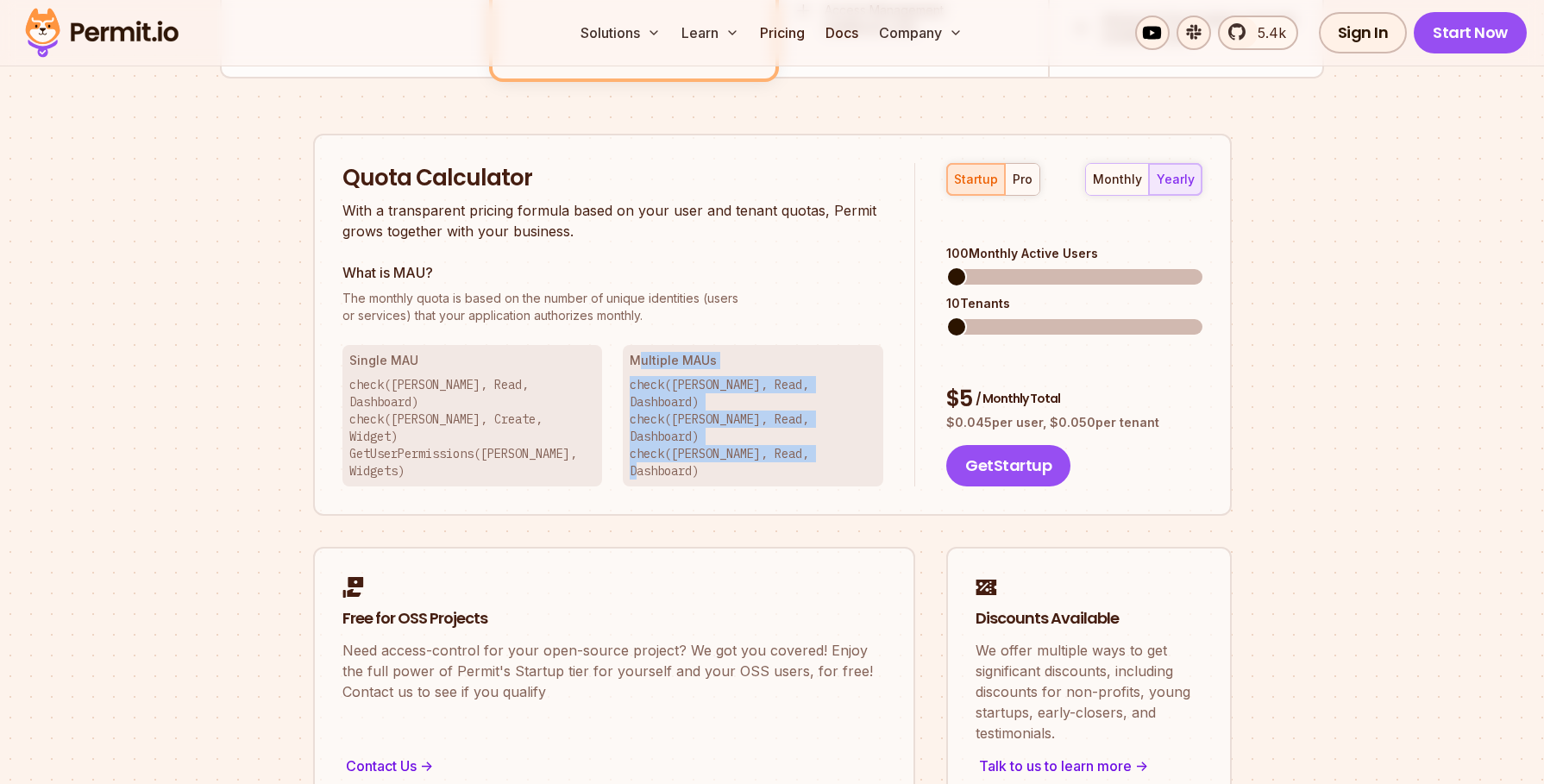
drag, startPoint x: 637, startPoint y: 361, endPoint x: 886, endPoint y: 434, distance: 259.5
click at [886, 434] on div "Quota Calculator With a transparent pricing formula based on your user and tena…" at bounding box center [629, 325] width 574 height 324
click at [856, 421] on p "check(Betty, Read, Dashboard) check(John, Read, Dashboard) check(Jeff, Read, Da…" at bounding box center [753, 428] width 247 height 104
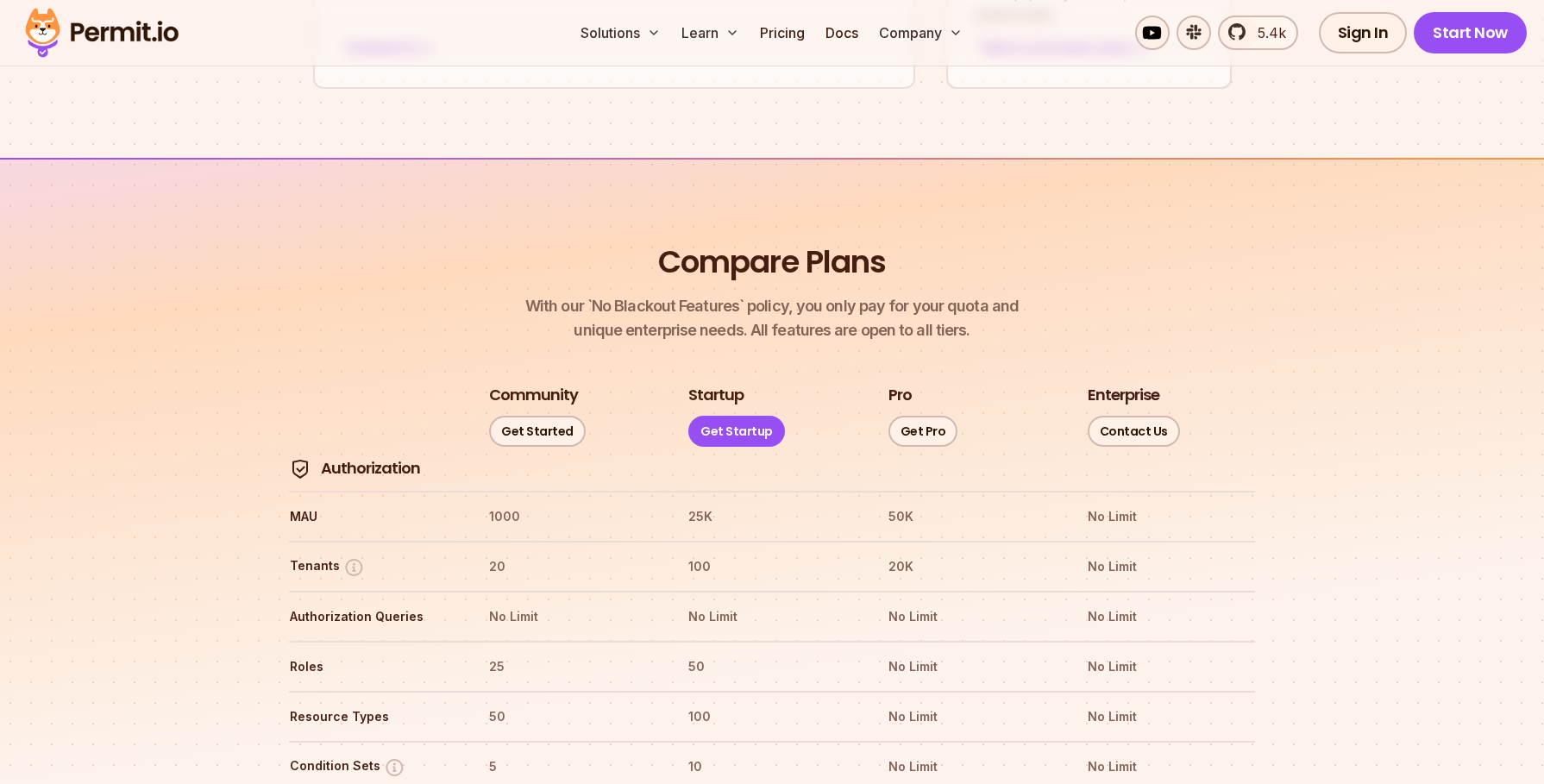
scroll to position [1967, 0]
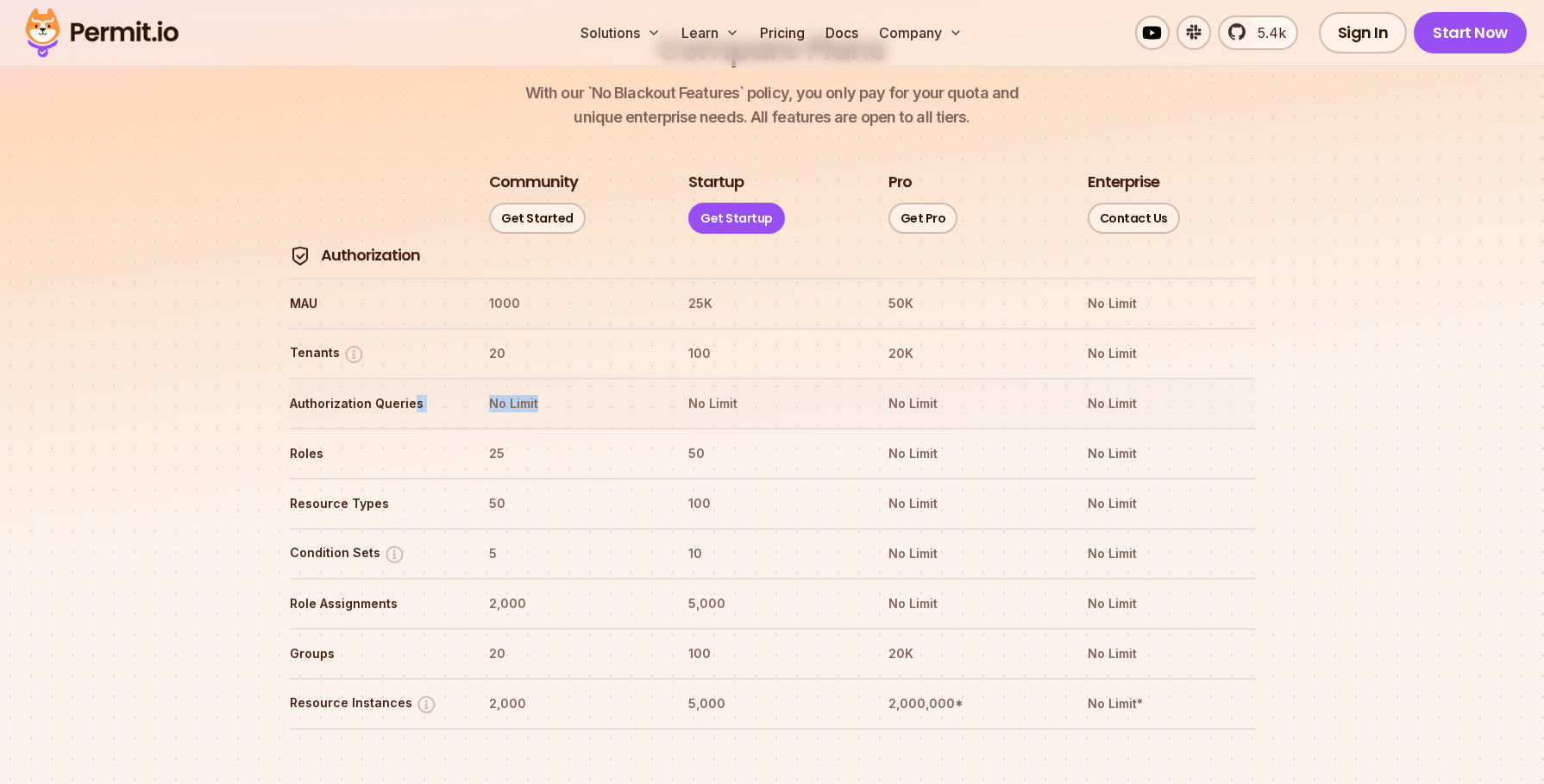
drag, startPoint x: 409, startPoint y: 354, endPoint x: 598, endPoint y: 365, distance: 189.3
click at [598, 378] on tr "Authorization Queries No Limit No Limit No Limit No Limit" at bounding box center [772, 402] width 967 height 50
drag, startPoint x: 453, startPoint y: 385, endPoint x: 577, endPoint y: 400, distance: 124.9
click at [577, 428] on tr "Roles 25 50 No Limit No Limit" at bounding box center [772, 452] width 967 height 50
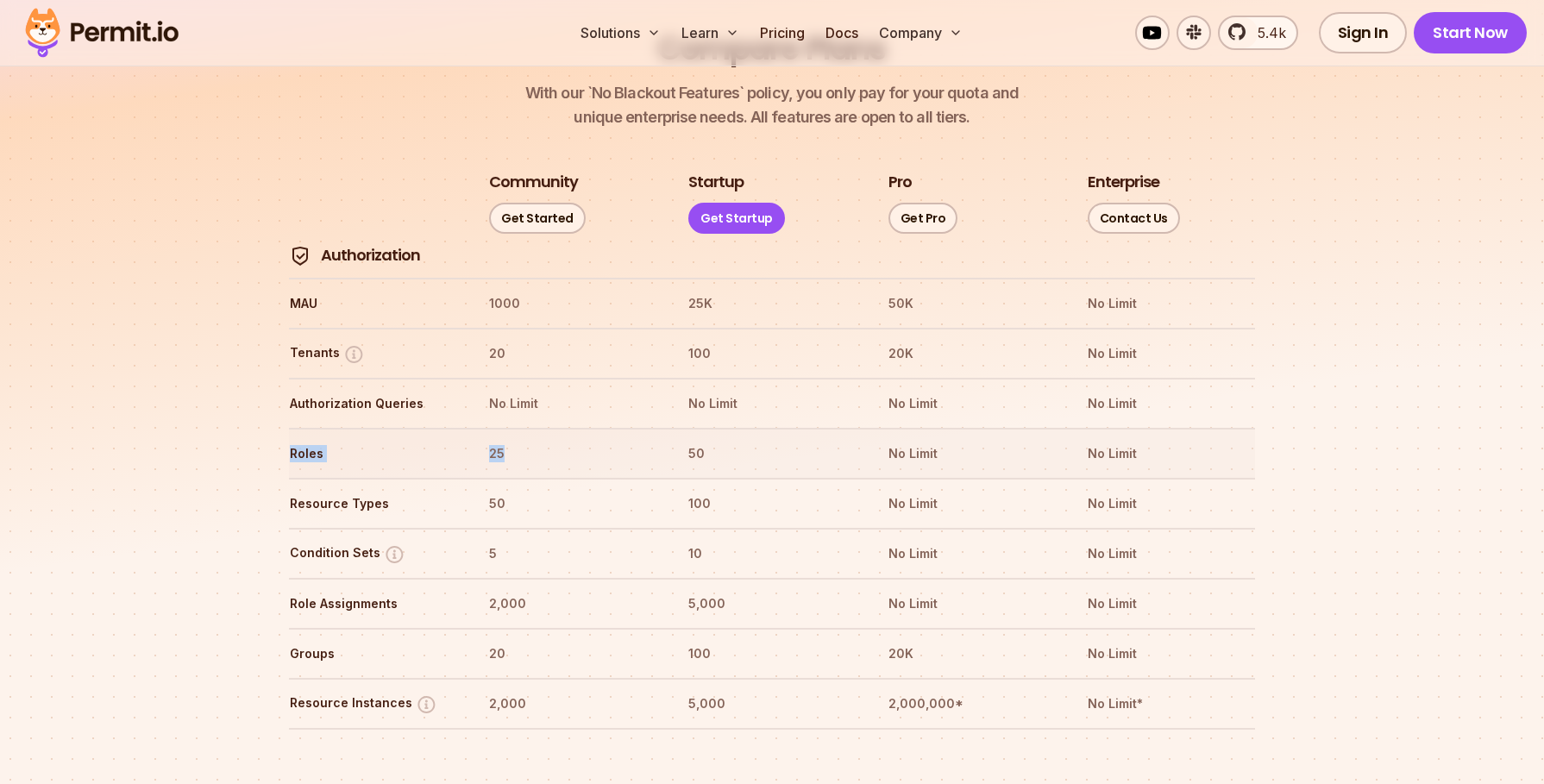
click at [521, 440] on th "25" at bounding box center [572, 454] width 169 height 28
drag, startPoint x: 458, startPoint y: 462, endPoint x: 587, endPoint y: 468, distance: 129.1
click at [587, 478] on tr "Resource Types 50 100 No Limit No Limit" at bounding box center [772, 502] width 967 height 50
drag, startPoint x: 542, startPoint y: 517, endPoint x: 576, endPoint y: 516, distance: 34.0
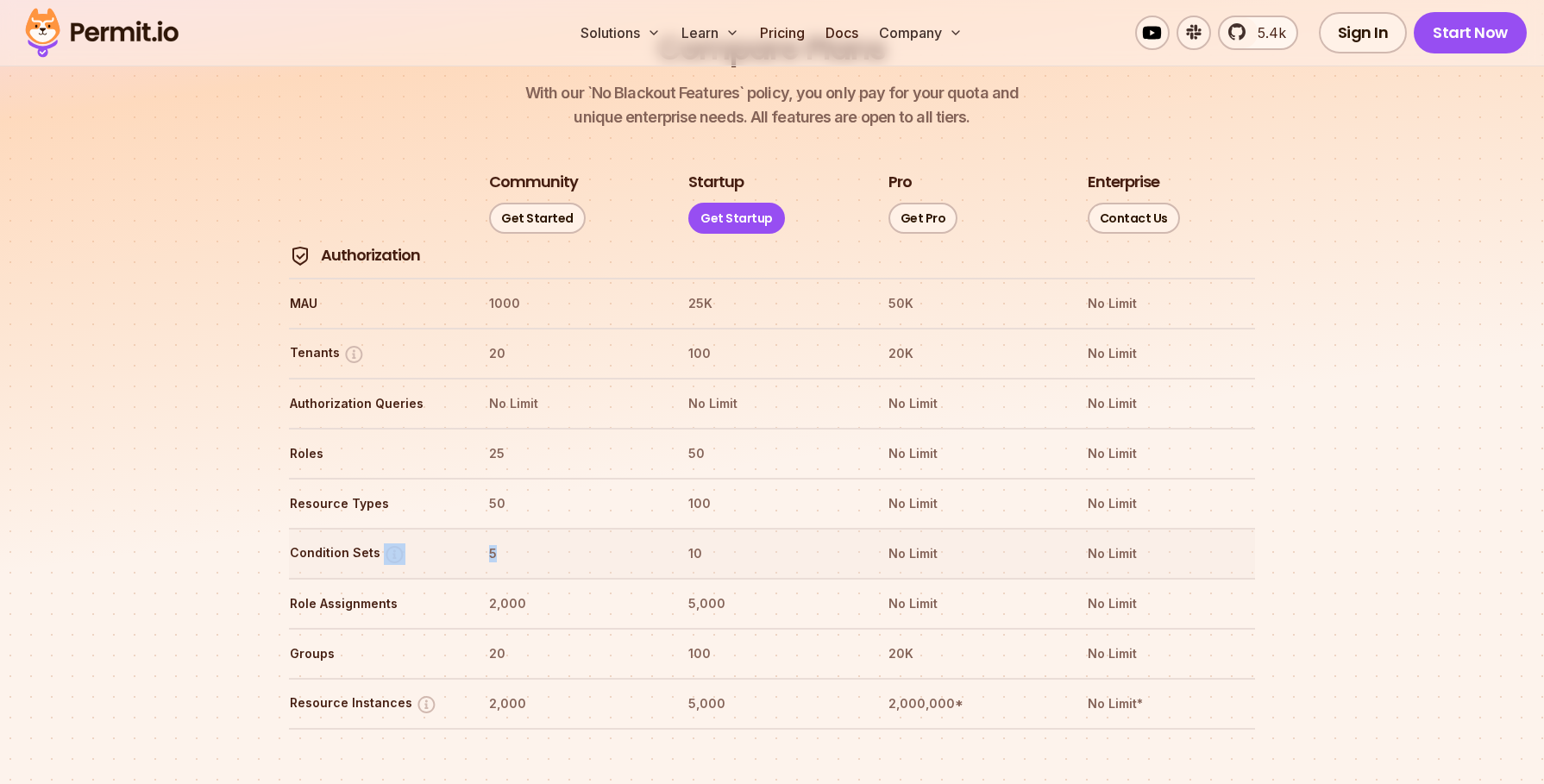
click at [569, 528] on tr "Condition Sets 5 10 No Limit No Limit" at bounding box center [772, 553] width 967 height 50
click at [562, 528] on tr "Condition Sets 5 10 No Limit No Limit" at bounding box center [772, 553] width 967 height 50
drag, startPoint x: 719, startPoint y: 402, endPoint x: 610, endPoint y: 396, distance: 109.2
click at [610, 428] on tr "Roles 25 50 No Limit No Limit" at bounding box center [772, 452] width 967 height 50
click at [729, 440] on th "50" at bounding box center [771, 454] width 169 height 28
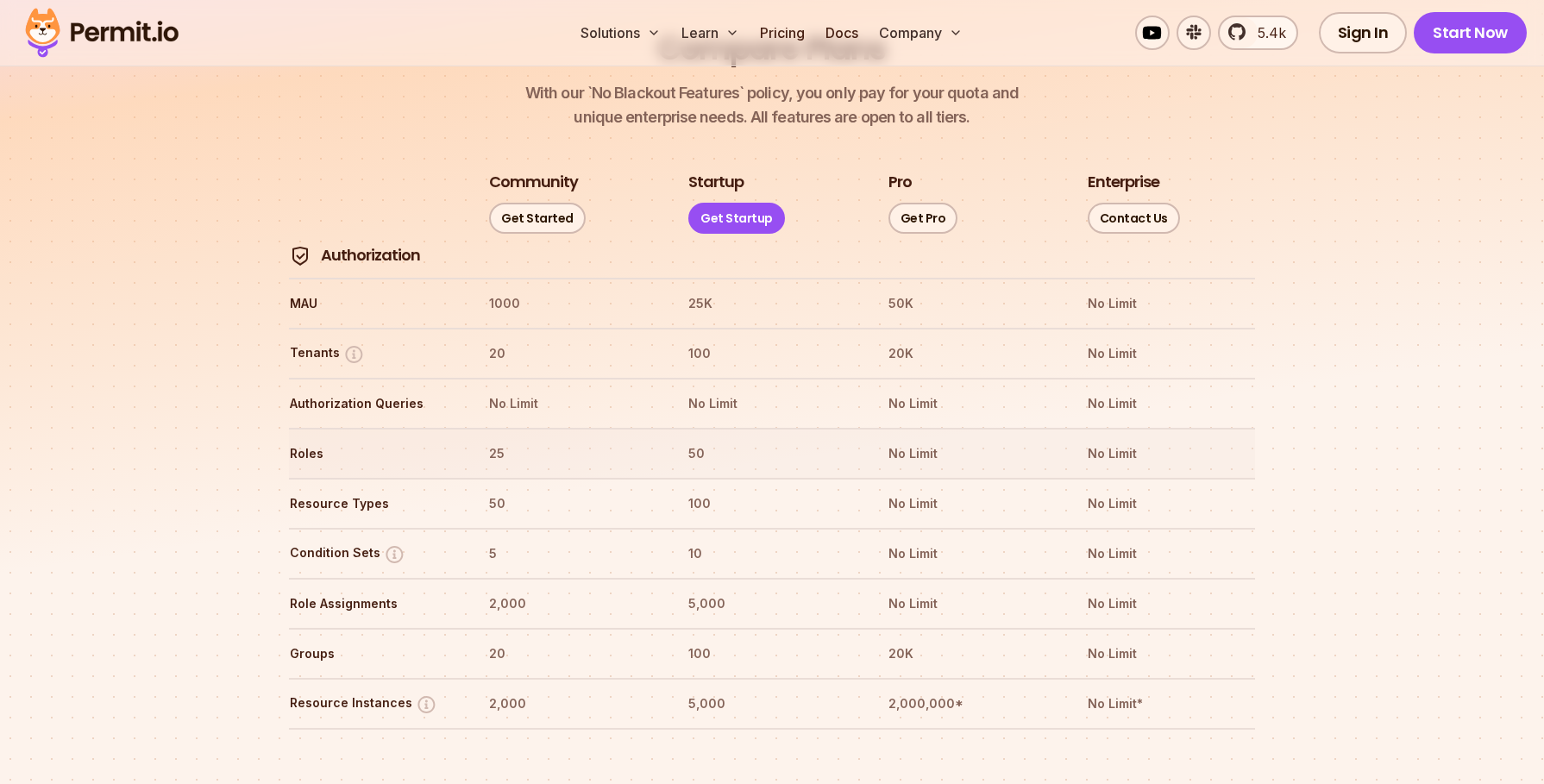
drag, startPoint x: 528, startPoint y: 411, endPoint x: 476, endPoint y: 401, distance: 53.0
click at [519, 440] on th "25" at bounding box center [572, 454] width 169 height 28
click at [476, 428] on tr "Roles 25 50 No Limit No Limit" at bounding box center [772, 452] width 967 height 50
click at [610, 440] on th "25" at bounding box center [572, 454] width 169 height 28
click at [372, 590] on th "Role Assignments" at bounding box center [373, 604] width 169 height 28
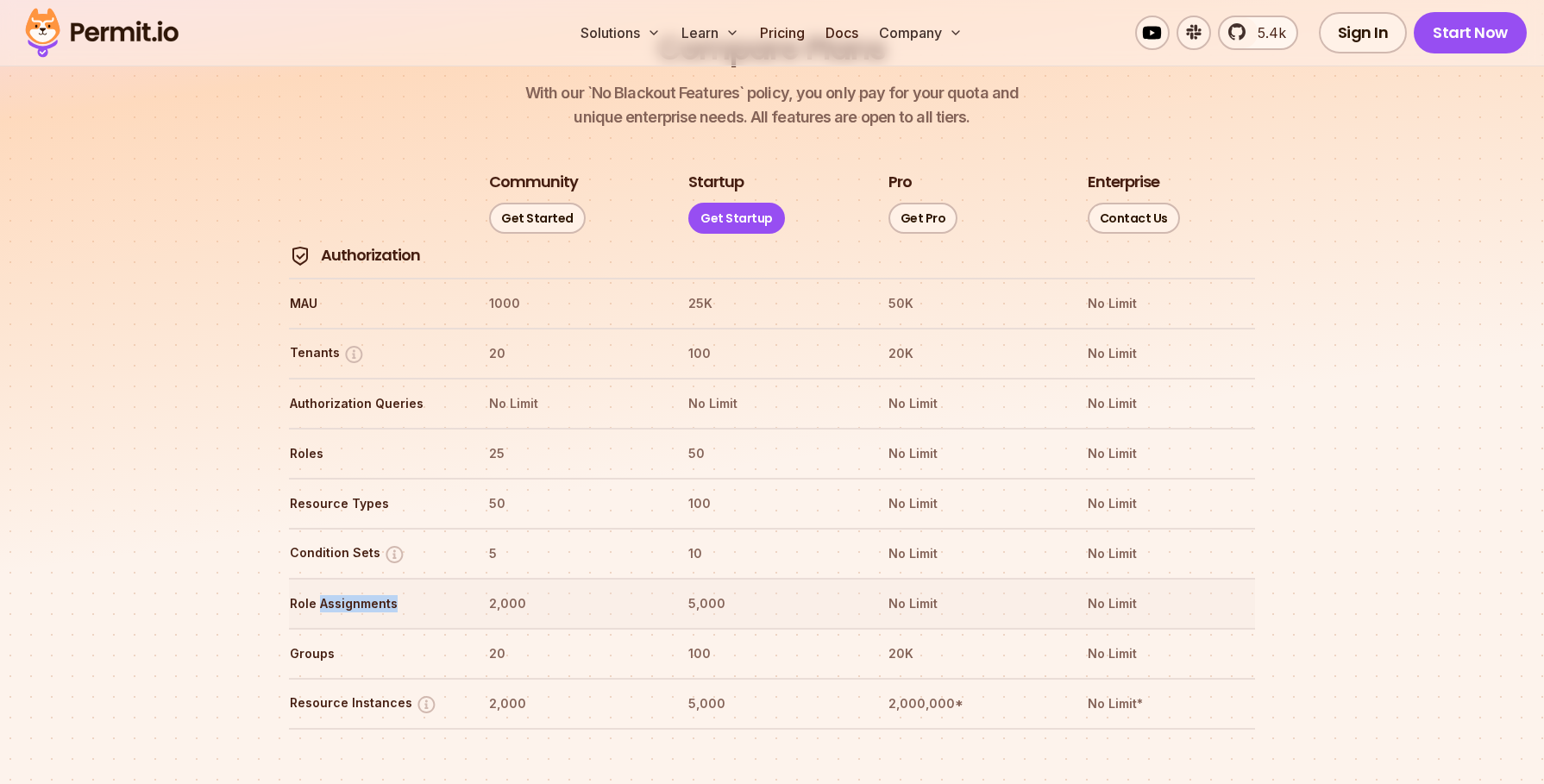
click at [372, 590] on th "Role Assignments" at bounding box center [373, 604] width 169 height 28
click at [431, 590] on th "Role Assignments" at bounding box center [373, 604] width 169 height 28
click at [320, 640] on th "Groups" at bounding box center [373, 654] width 169 height 28
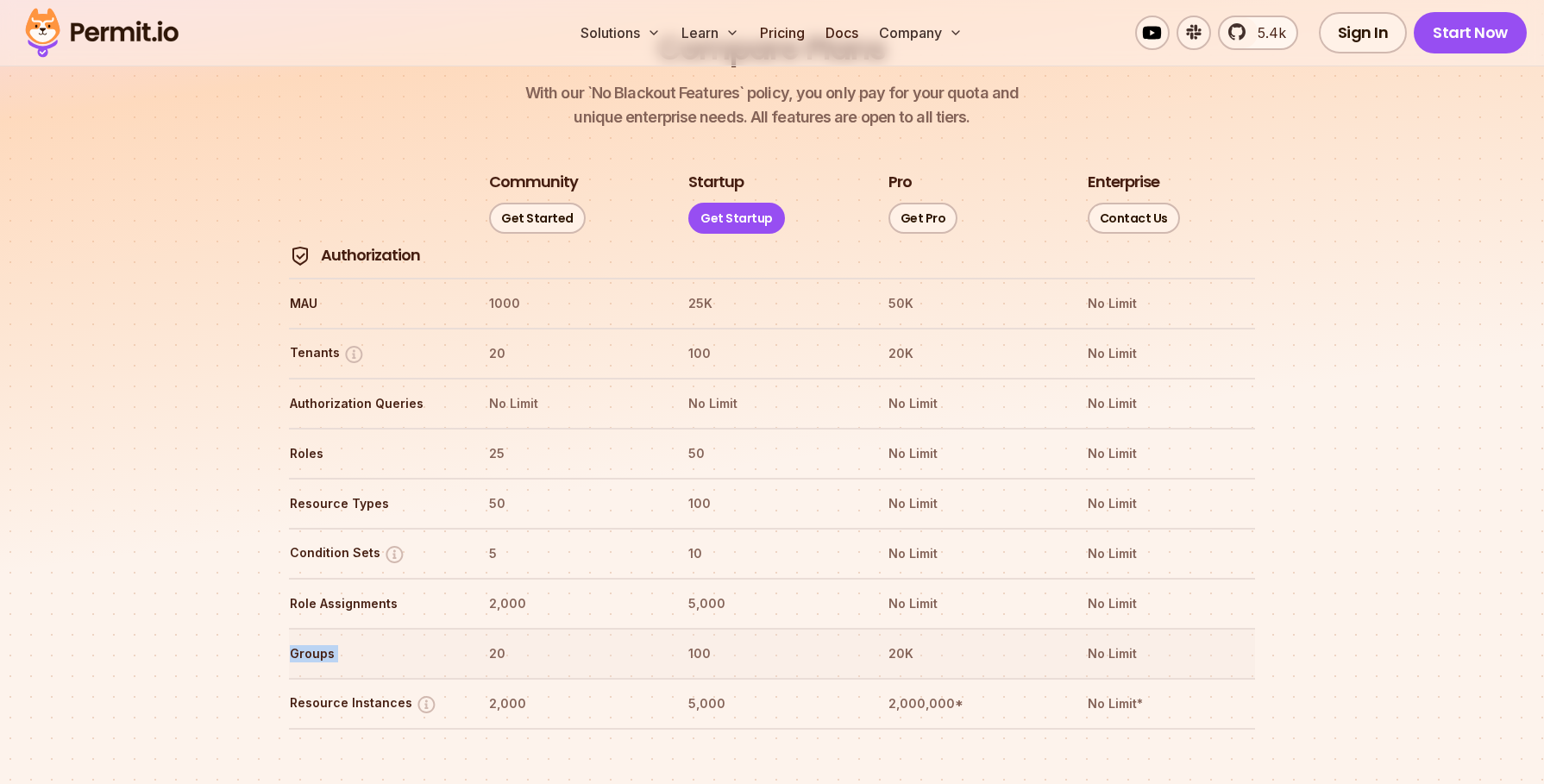
click at [320, 640] on th "Groups" at bounding box center [373, 654] width 169 height 28
click at [378, 640] on th "Groups" at bounding box center [373, 654] width 169 height 28
click at [533, 690] on th "2,000" at bounding box center [572, 704] width 169 height 28
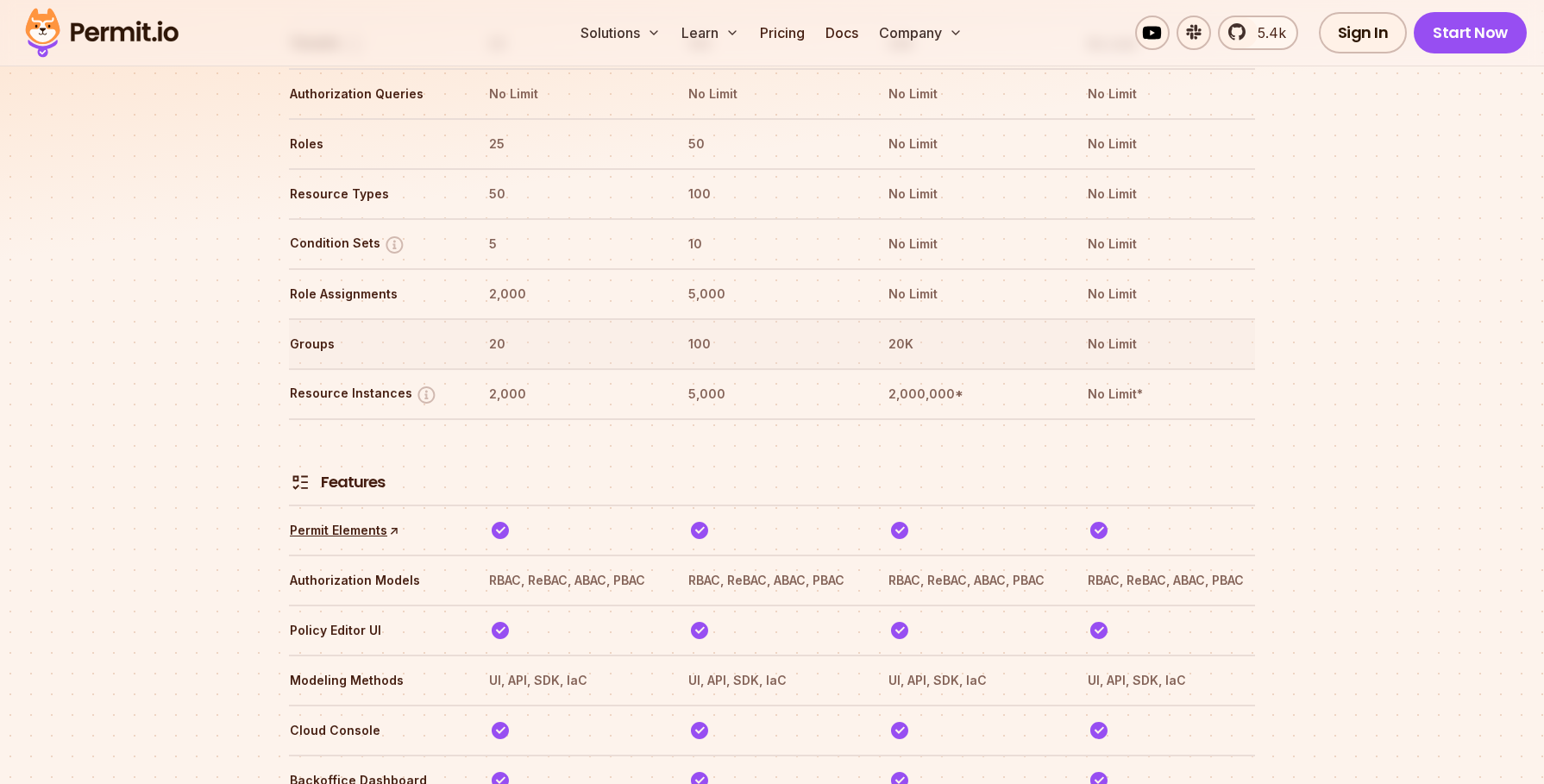
scroll to position [2317, 0]
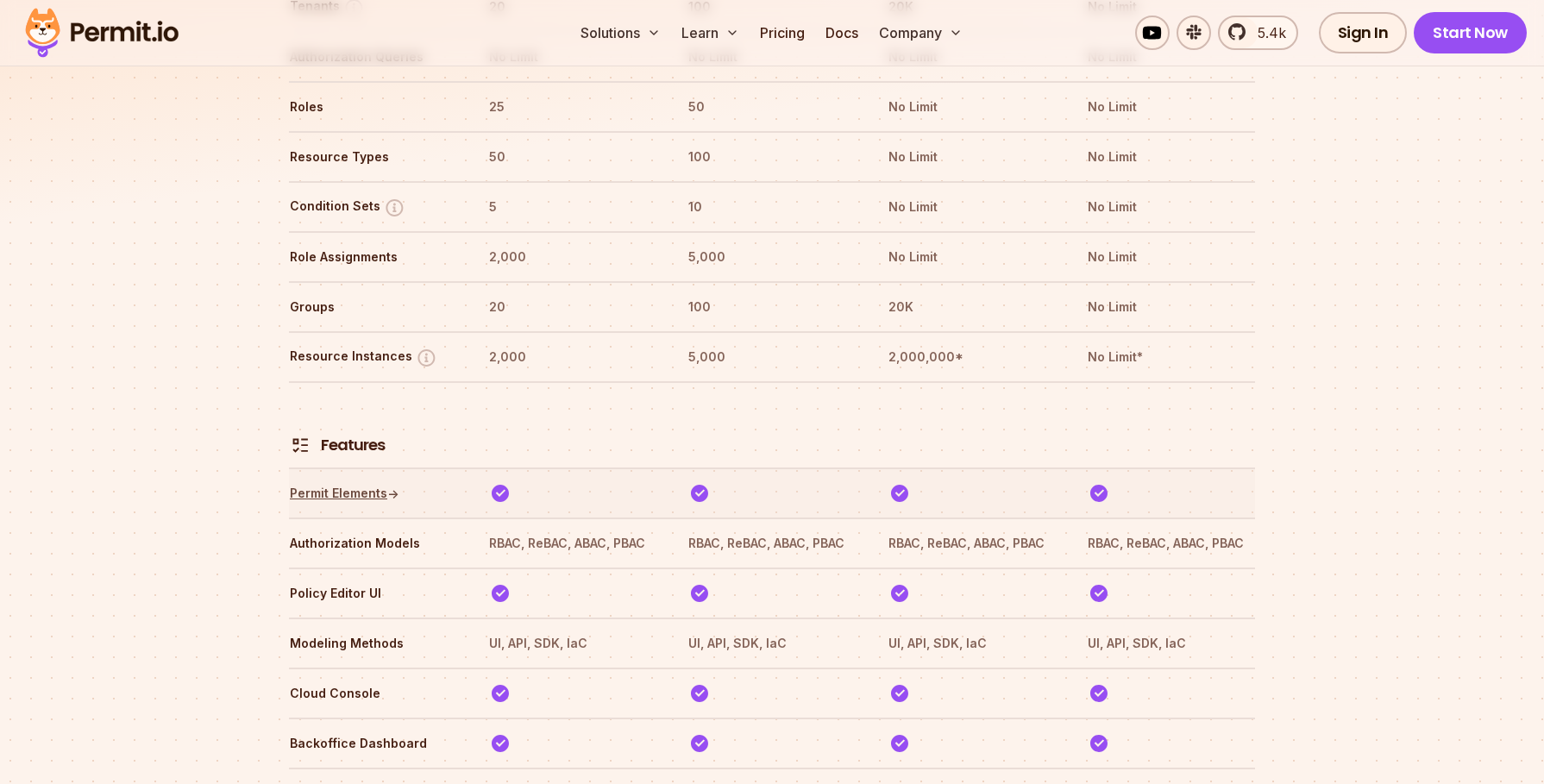
click at [368, 485] on link "Permit Elements ↑" at bounding box center [344, 493] width 109 height 17
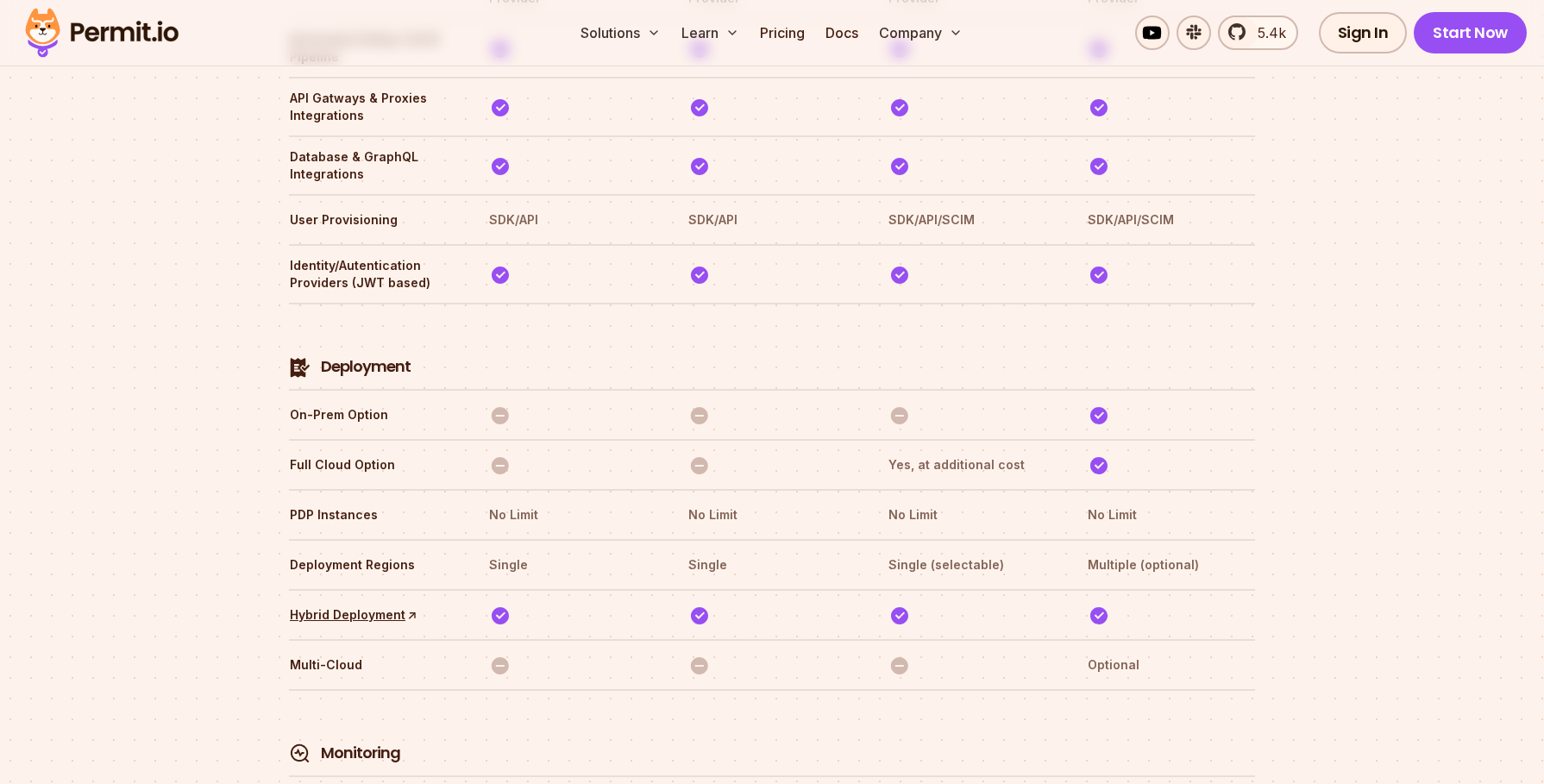
scroll to position [3973, 0]
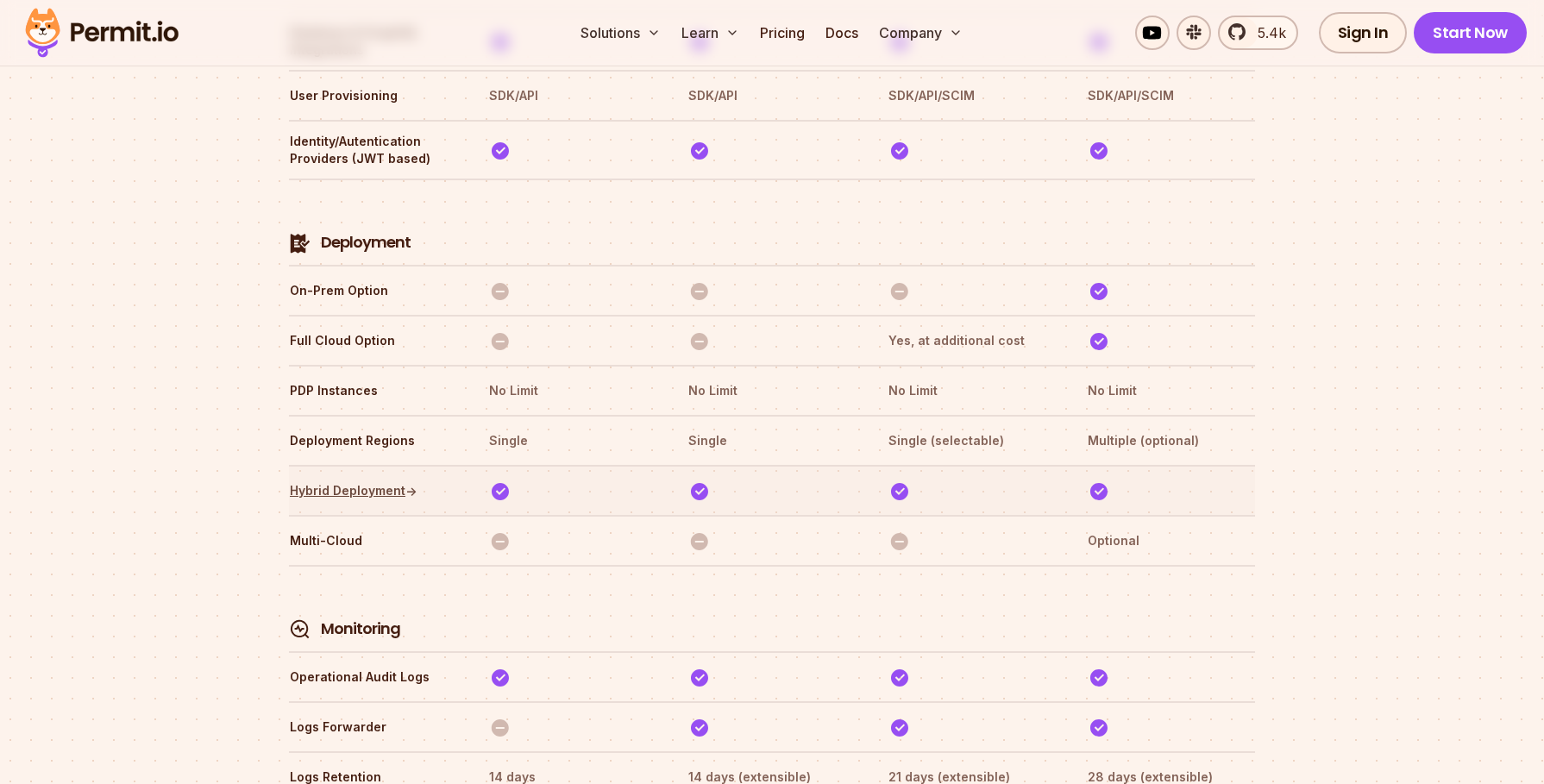
click at [371, 482] on link "Hybrid Deployment ↑" at bounding box center [354, 491] width 128 height 17
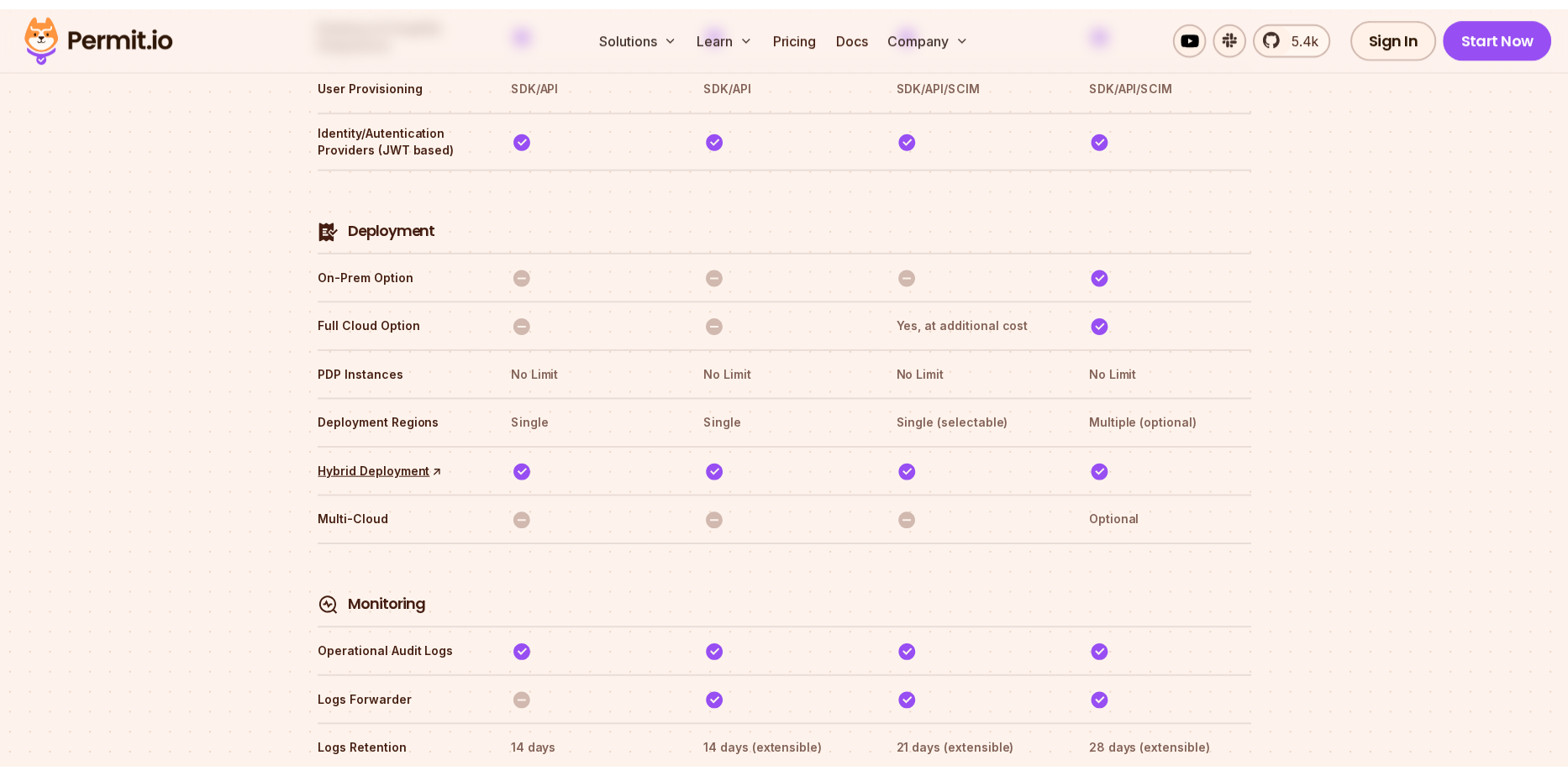
scroll to position [3770, 0]
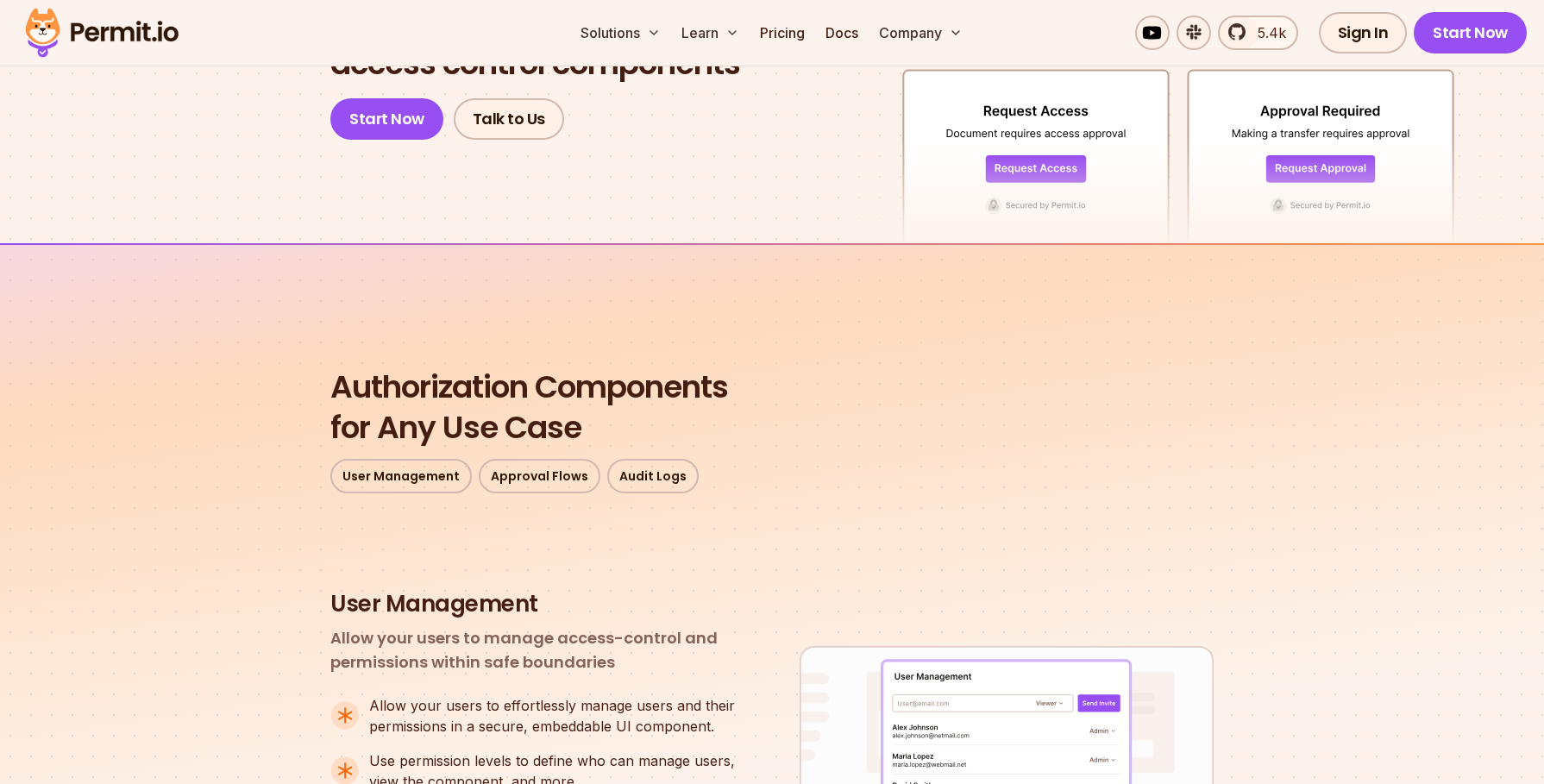
scroll to position [104, 0]
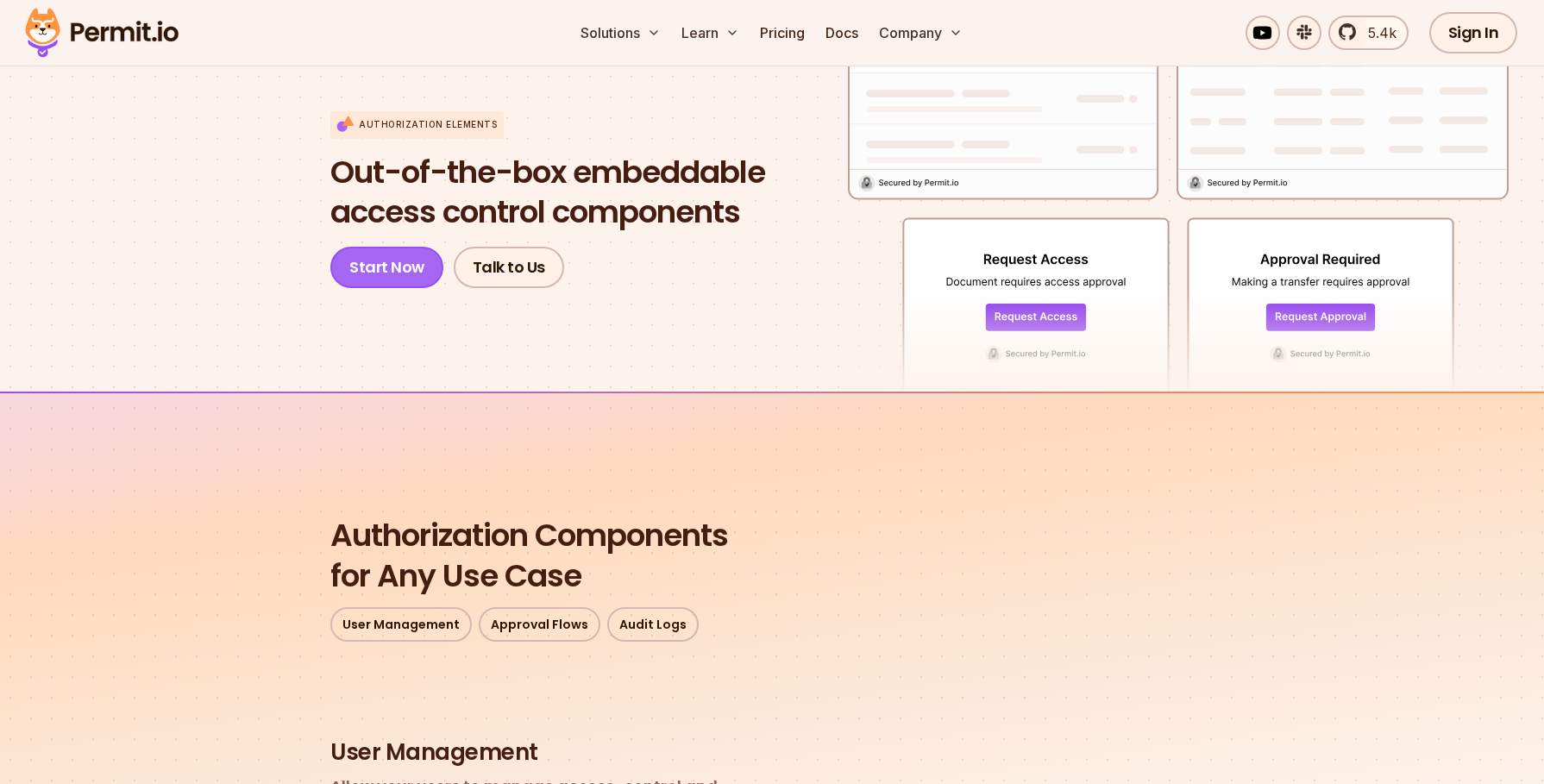
click at [377, 256] on link "Start Now" at bounding box center [386, 267] width 113 height 41
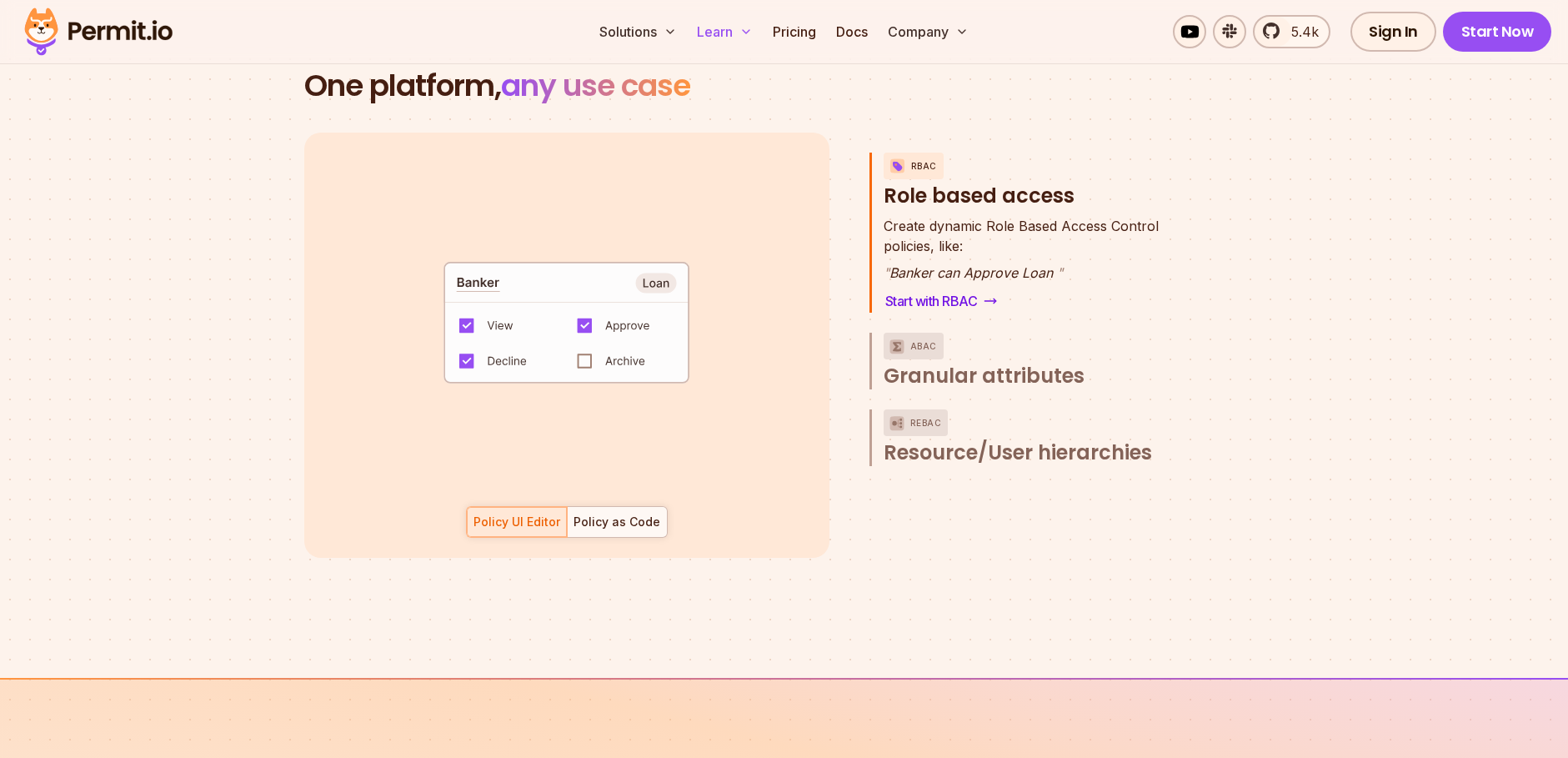
scroll to position [2222, 0]
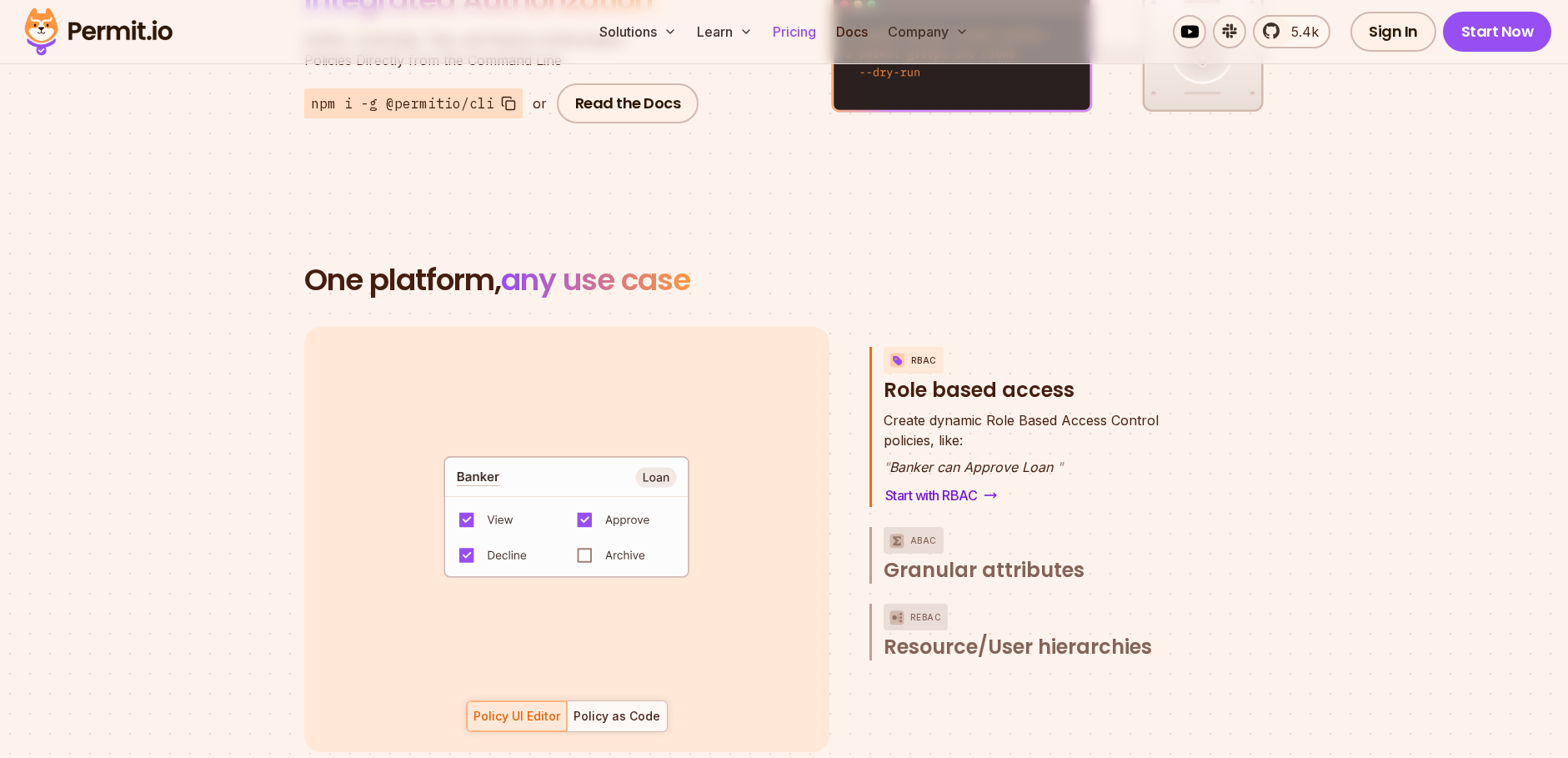
click at [803, 35] on link "Pricing" at bounding box center [794, 32] width 57 height 34
